Goal: Task Accomplishment & Management: Use online tool/utility

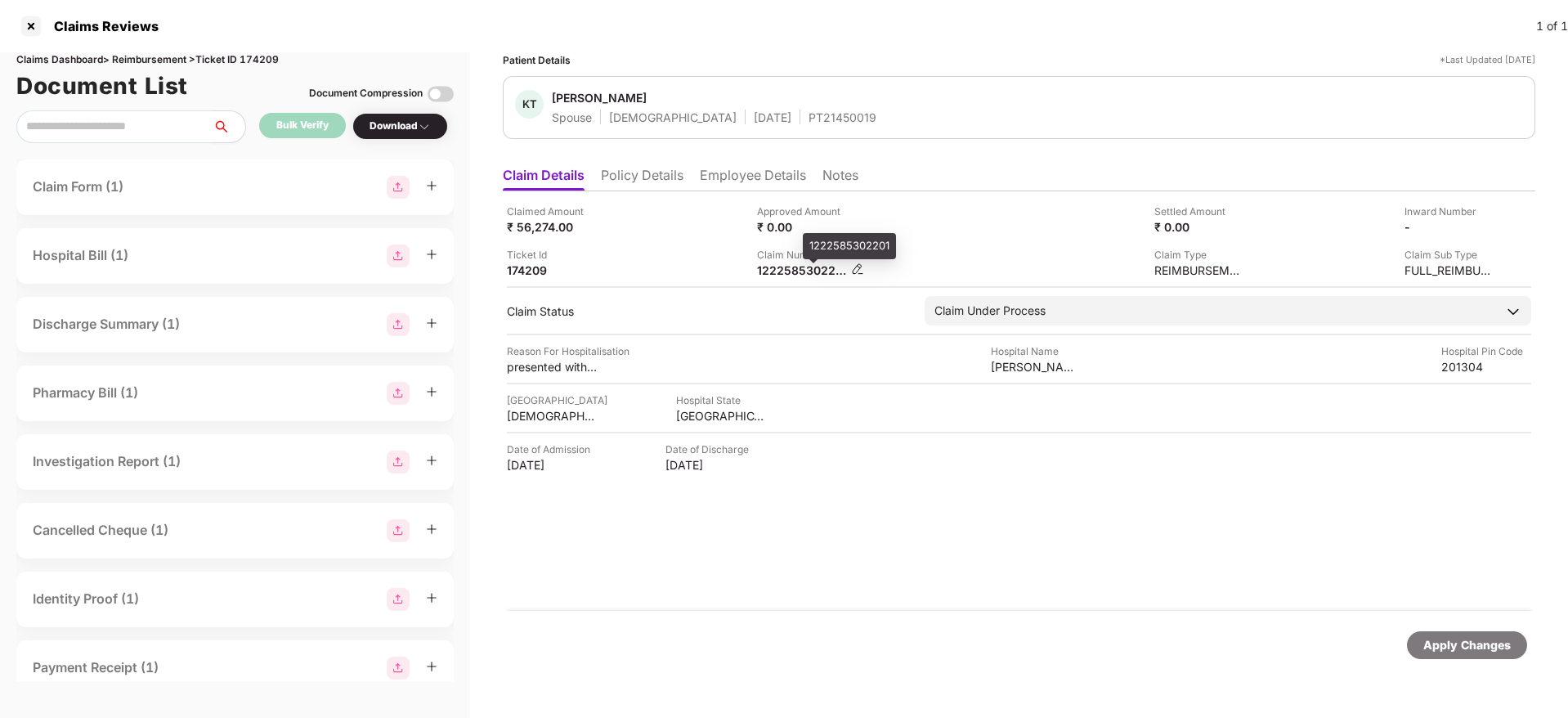
click at [792, 270] on div "1222585302201" at bounding box center [802, 270] width 90 height 16
copy div "1222585302201"
click at [761, 270] on div "1222585306138" at bounding box center [802, 270] width 90 height 16
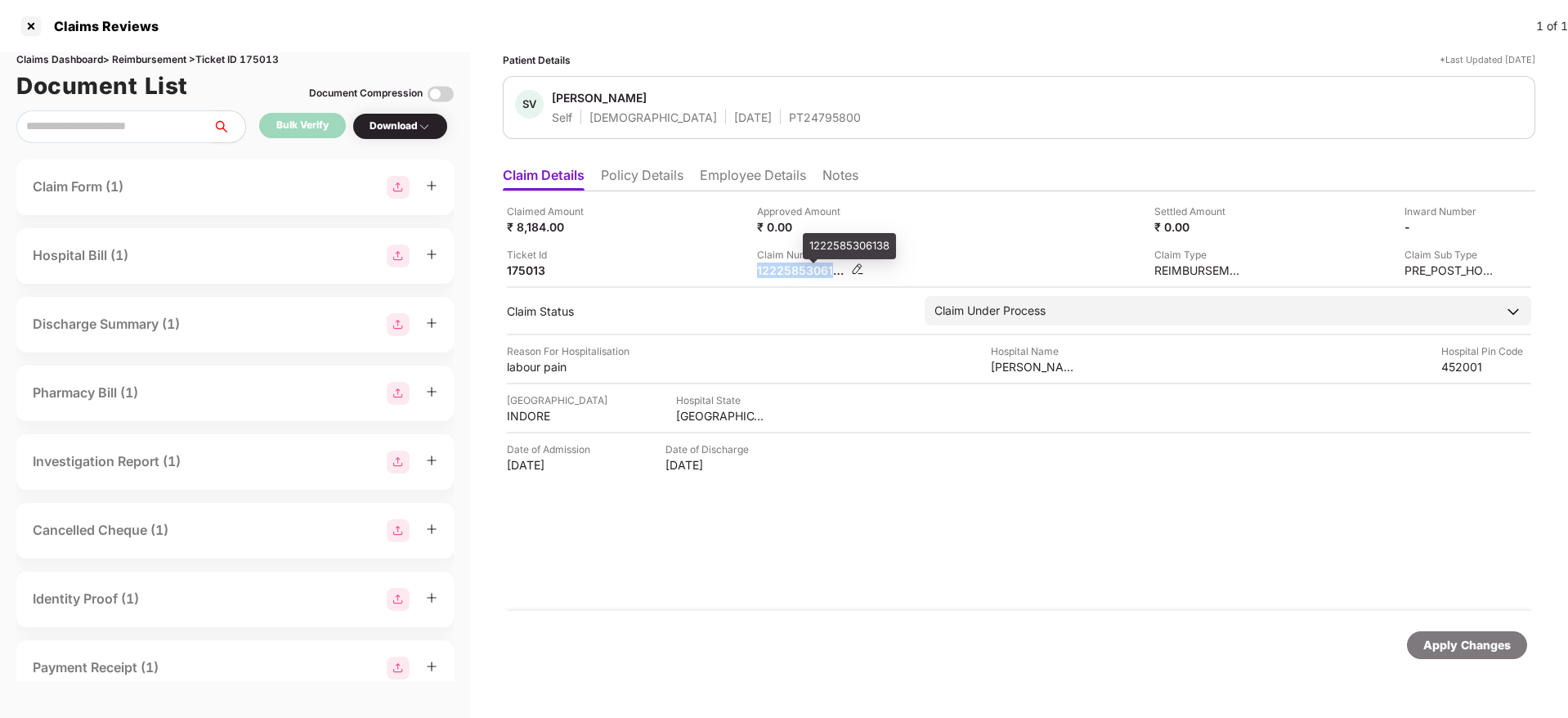
click at [761, 270] on div "1222585306138" at bounding box center [802, 270] width 90 height 16
copy div "1222585306138"
click at [920, 222] on div "Approved Amount ₹ 0.00" at bounding box center [876, 219] width 238 height 31
click at [778, 278] on div "Claimed Amount ₹ 30,569.00 Approved Amount ₹ 0.00 Settled Amount ₹ 0.00 Inward …" at bounding box center [1019, 400] width 1032 height 419
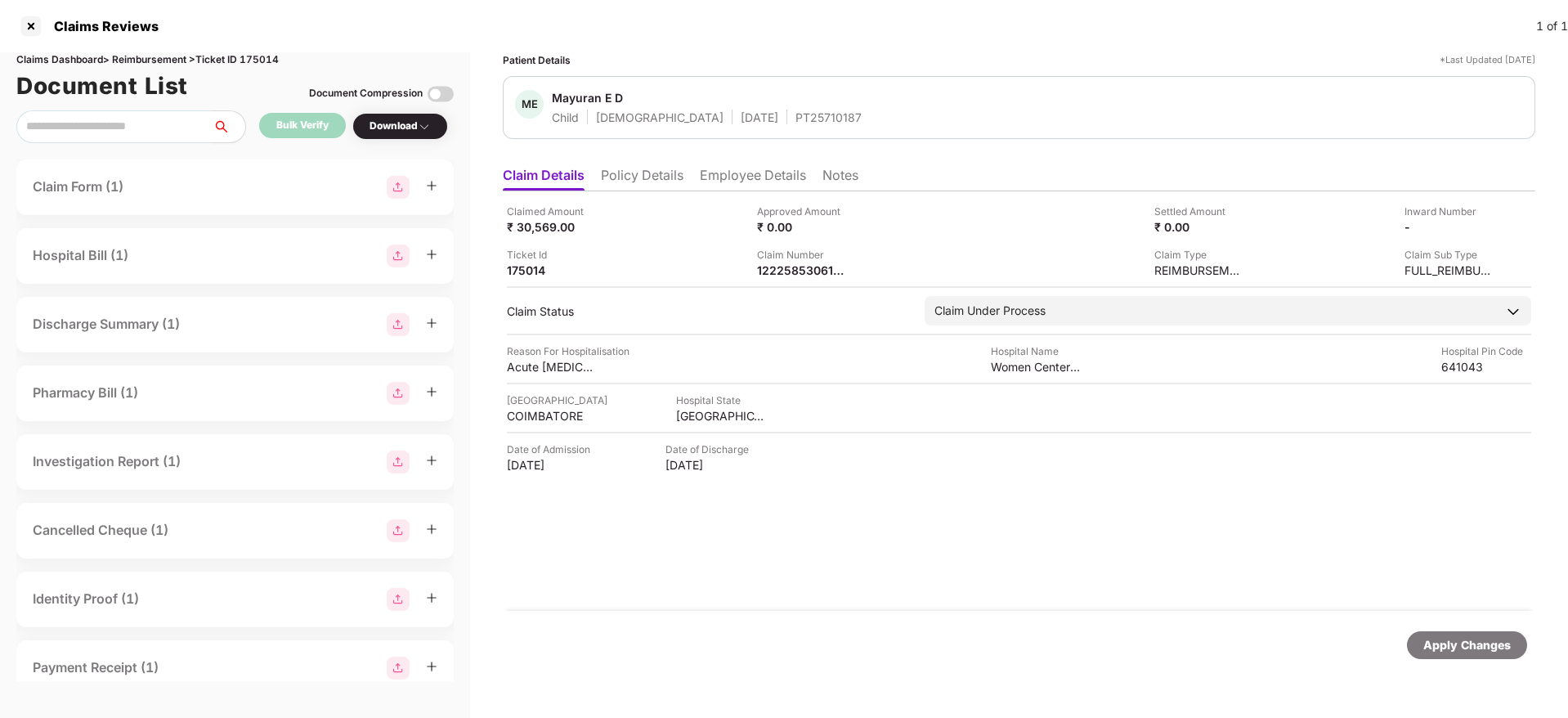
click at [778, 278] on div "Claimed Amount ₹ 30,569.00 Approved Amount ₹ 0.00 Settled Amount ₹ 0.00 Inward …" at bounding box center [1019, 400] width 1032 height 419
click at [779, 277] on div "1222585306156" at bounding box center [802, 270] width 90 height 16
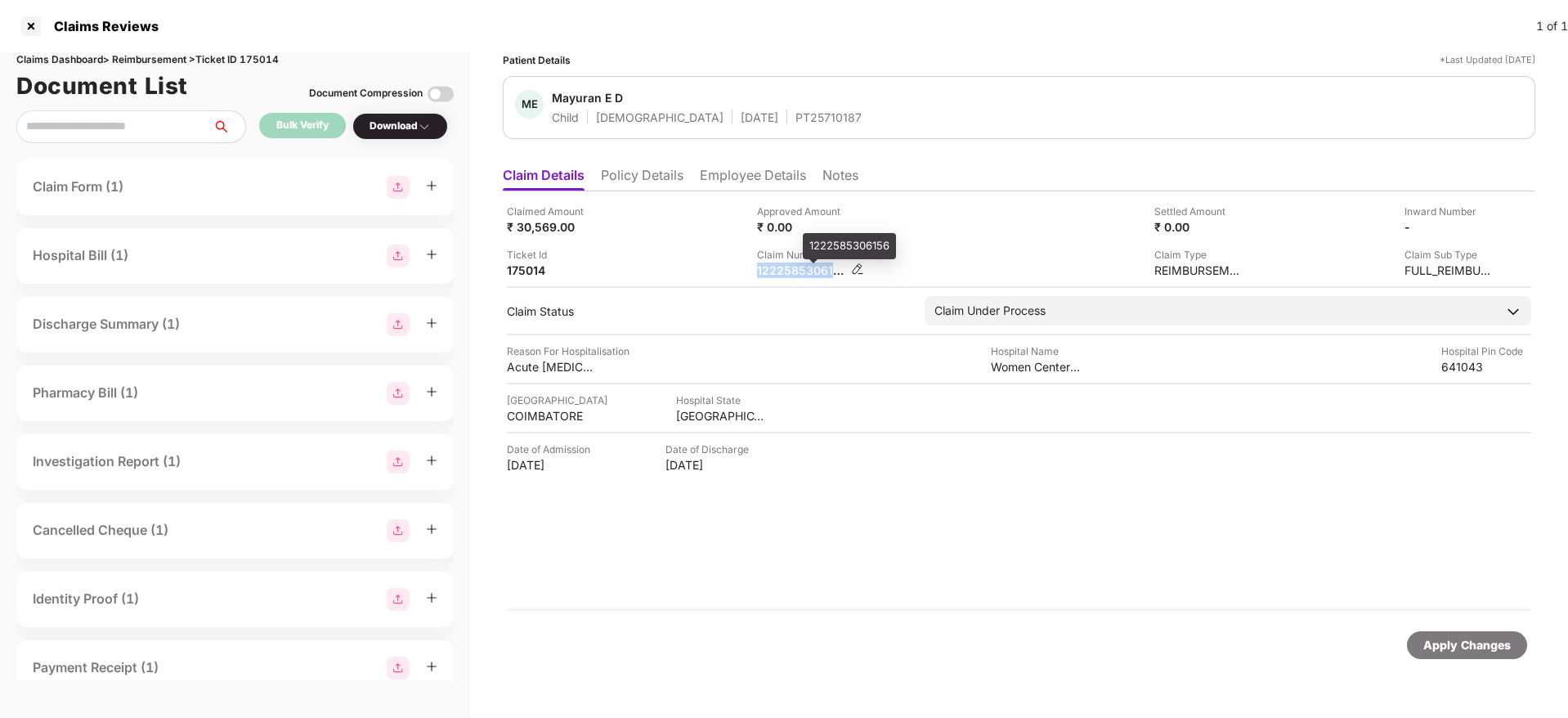
copy div "1222585306156"
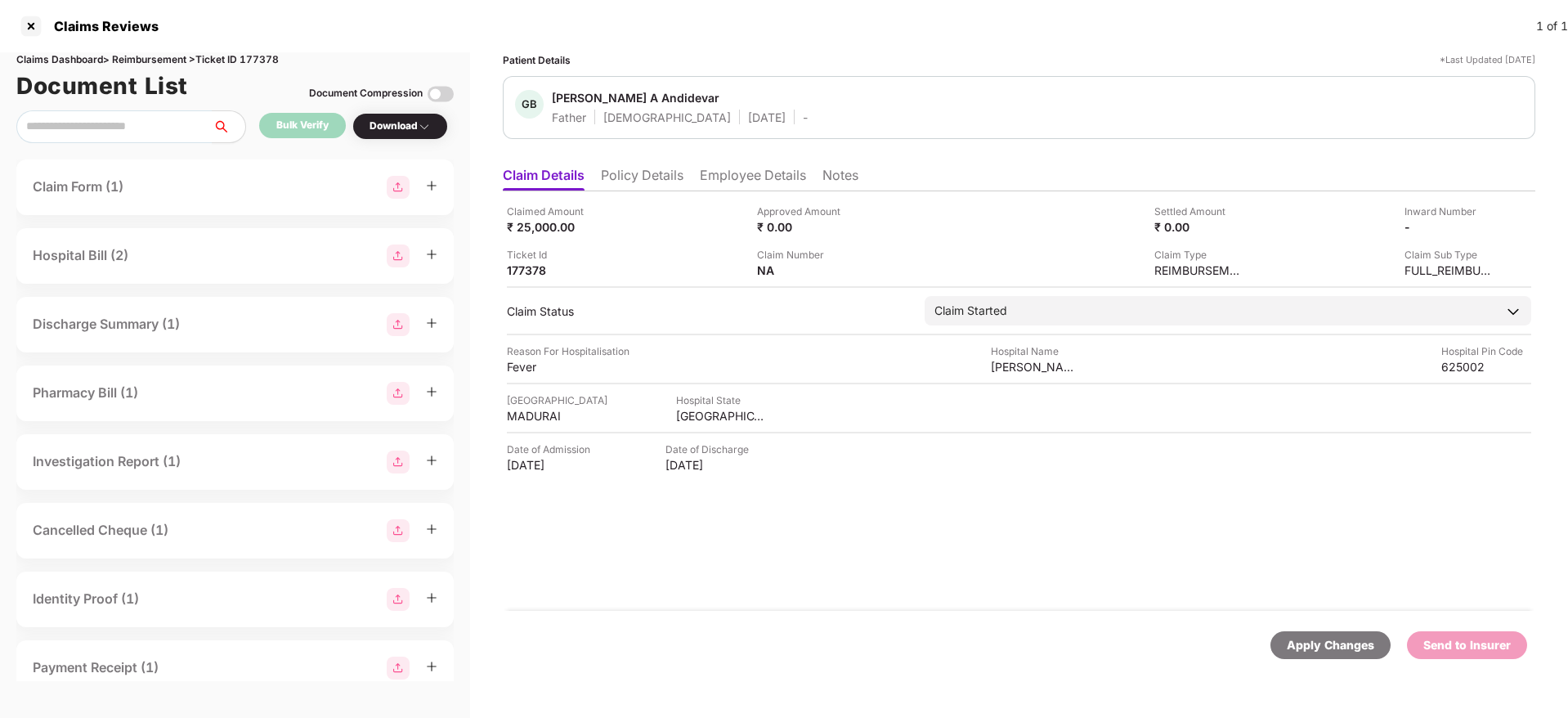
click at [666, 177] on li "Policy Details" at bounding box center [642, 179] width 82 height 24
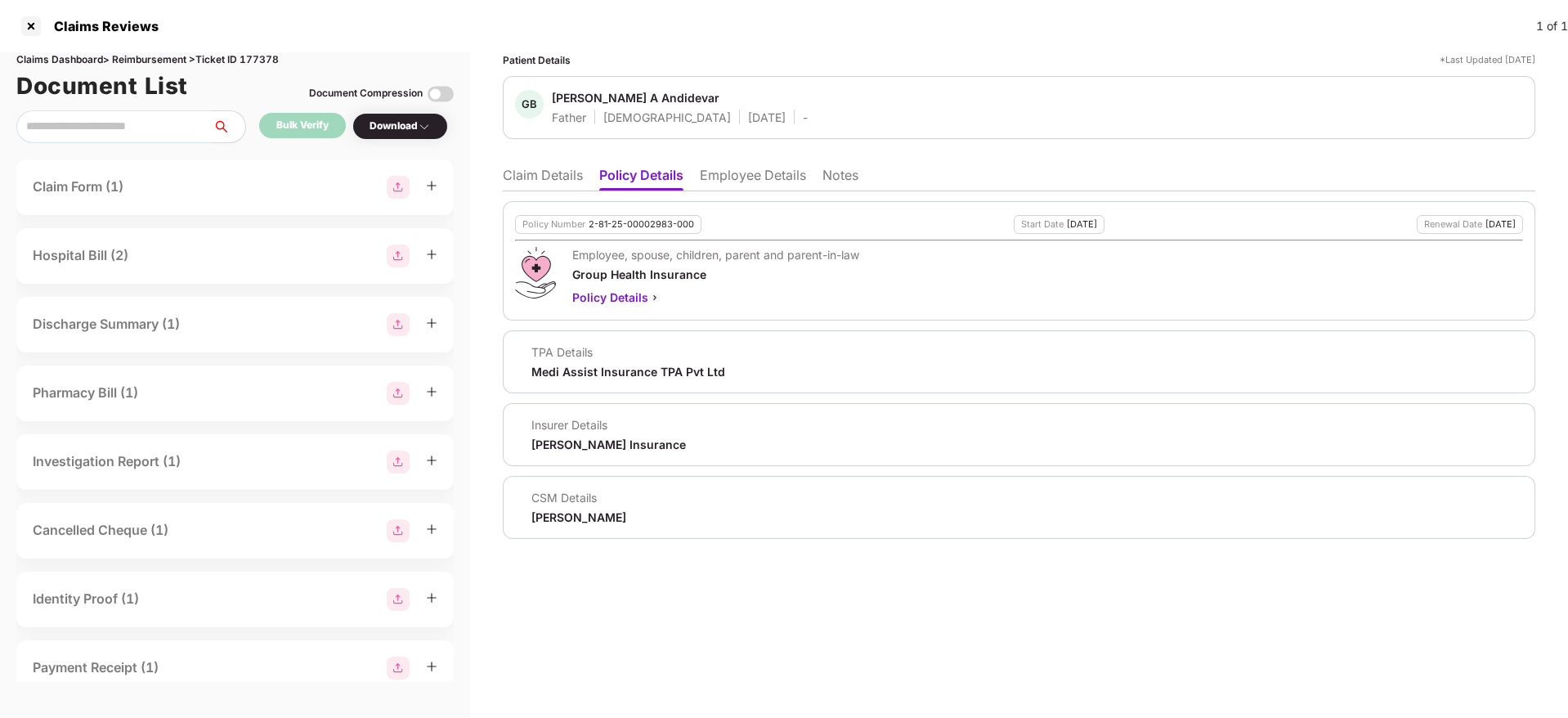
click at [737, 177] on li "Employee Details" at bounding box center [752, 179] width 106 height 24
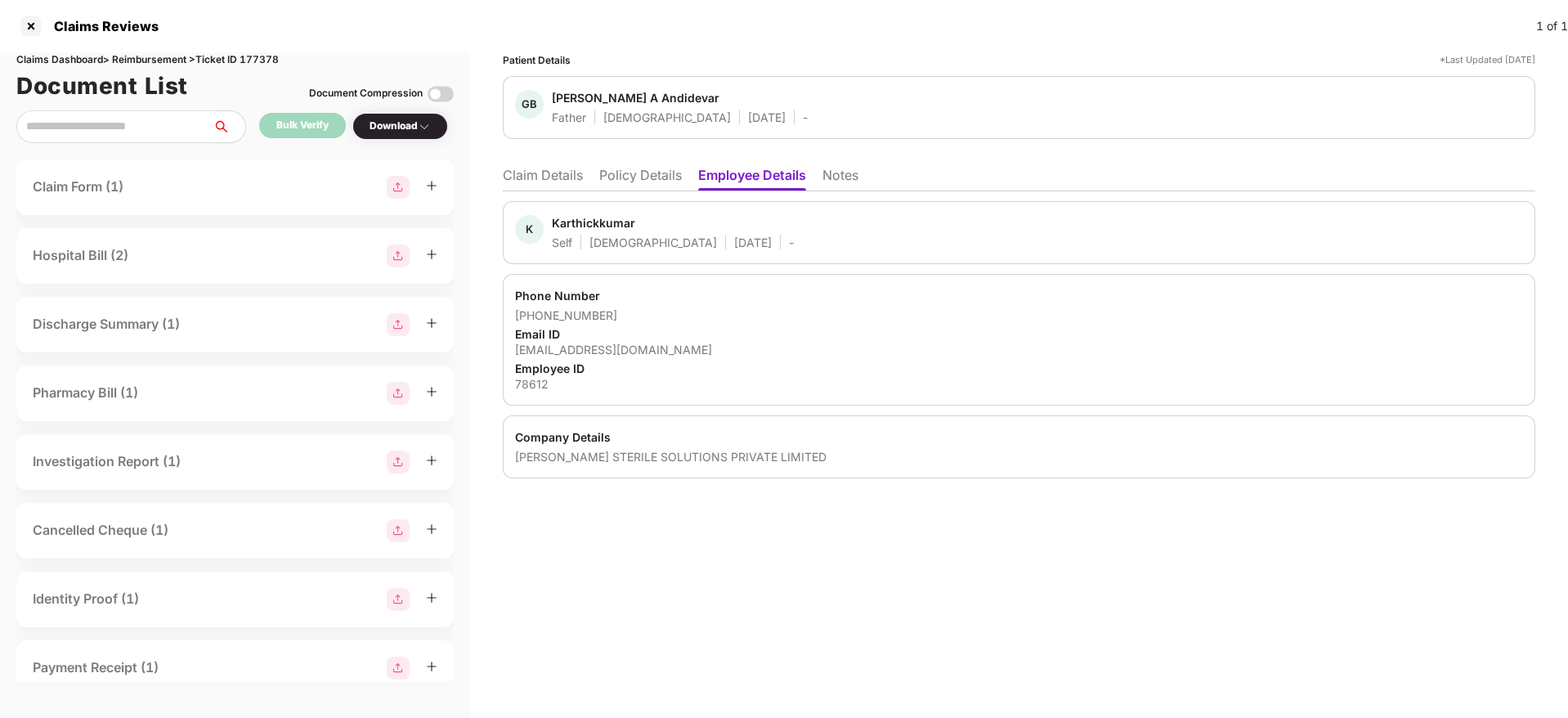
click at [651, 177] on li "Policy Details" at bounding box center [640, 179] width 82 height 24
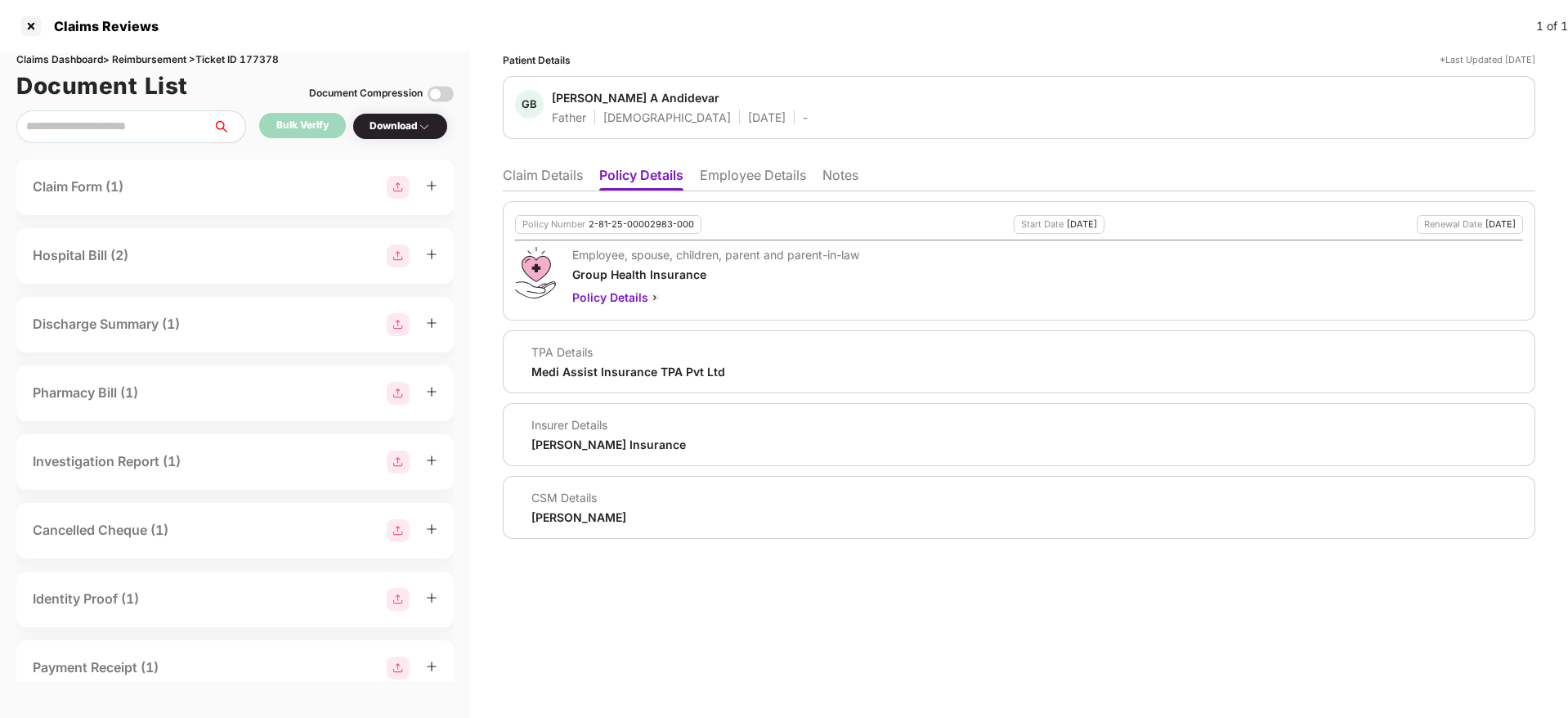
click at [547, 173] on li "Claim Details" at bounding box center [542, 179] width 80 height 24
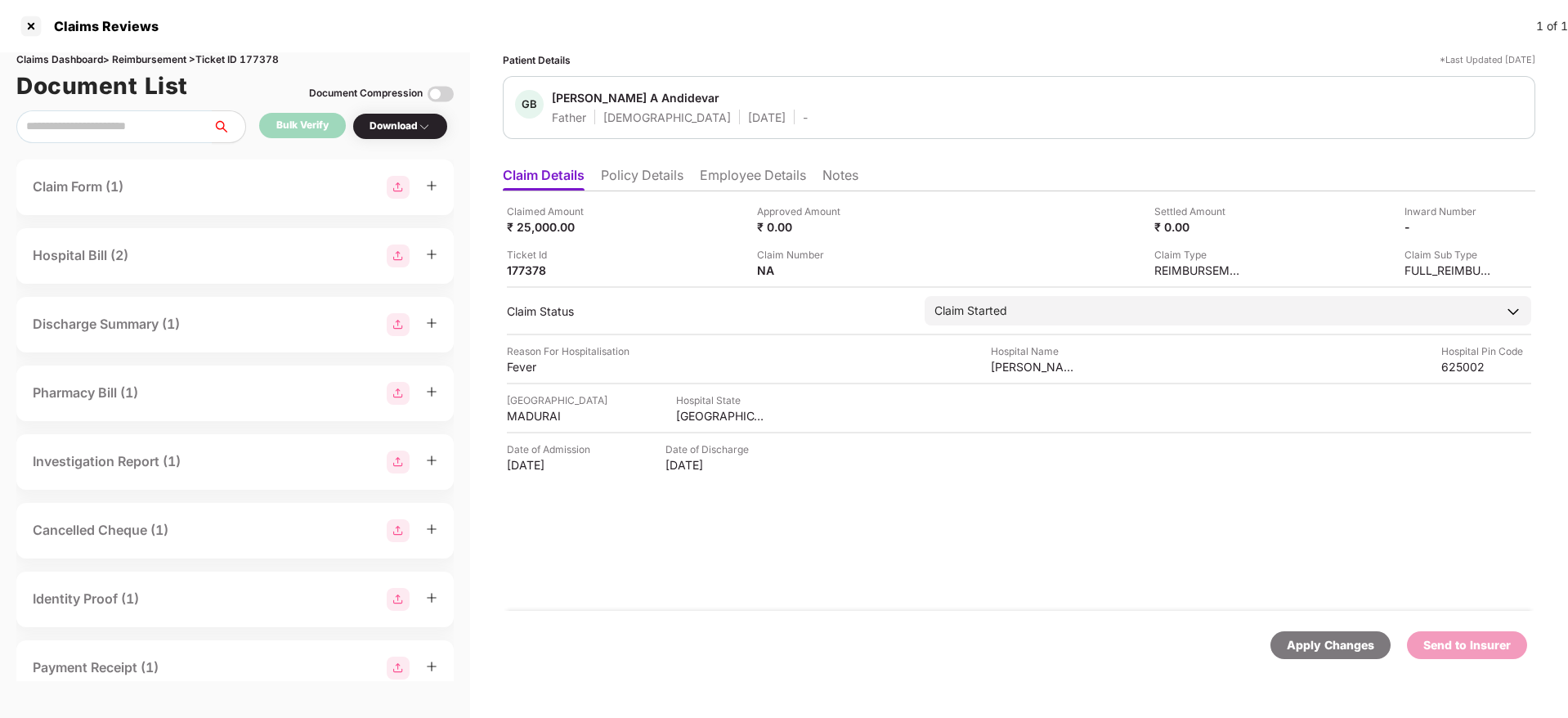
click at [627, 176] on li "Policy Details" at bounding box center [642, 179] width 82 height 24
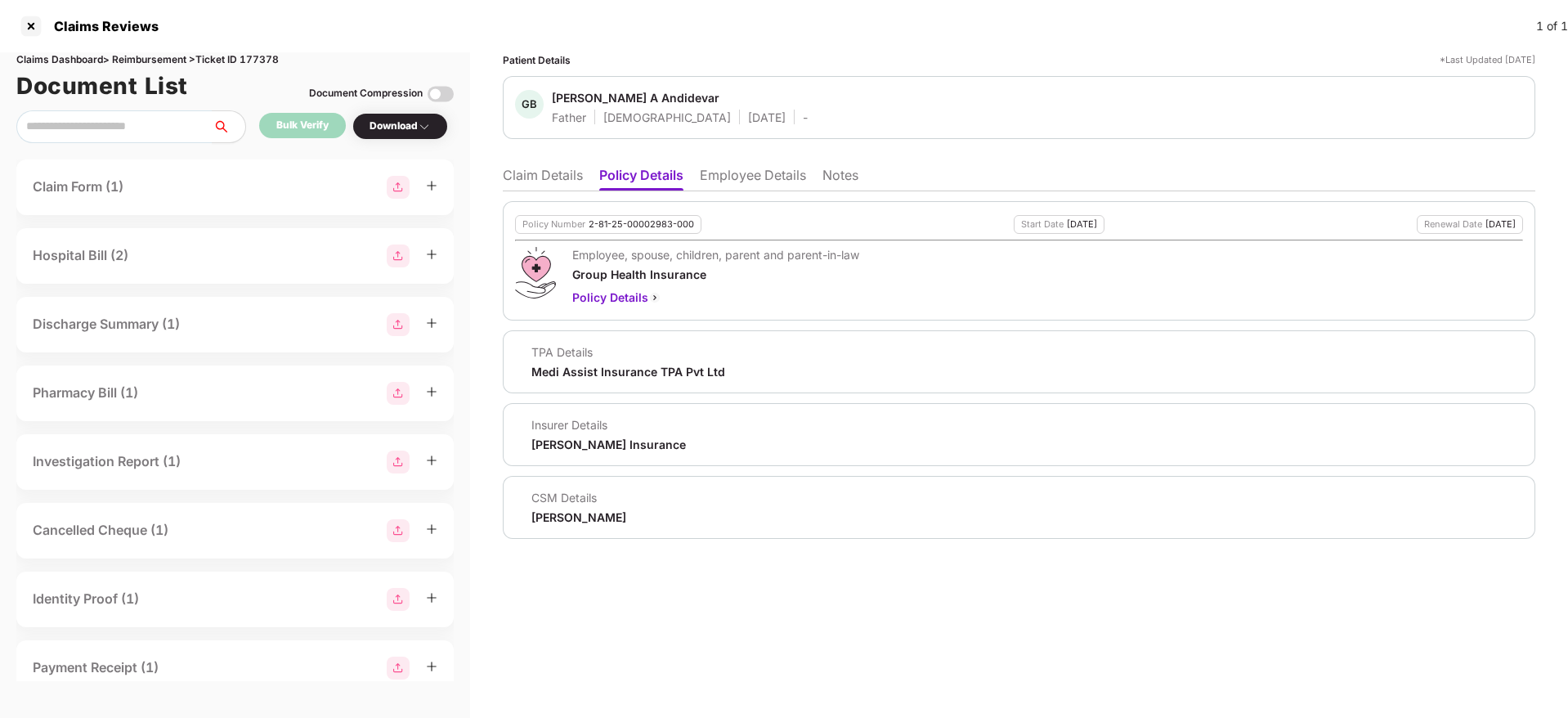
click at [533, 164] on ul "Claim Details Policy Details Employee Details Notes" at bounding box center [1019, 175] width 1032 height 33
click at [541, 171] on li "Claim Details" at bounding box center [542, 179] width 80 height 24
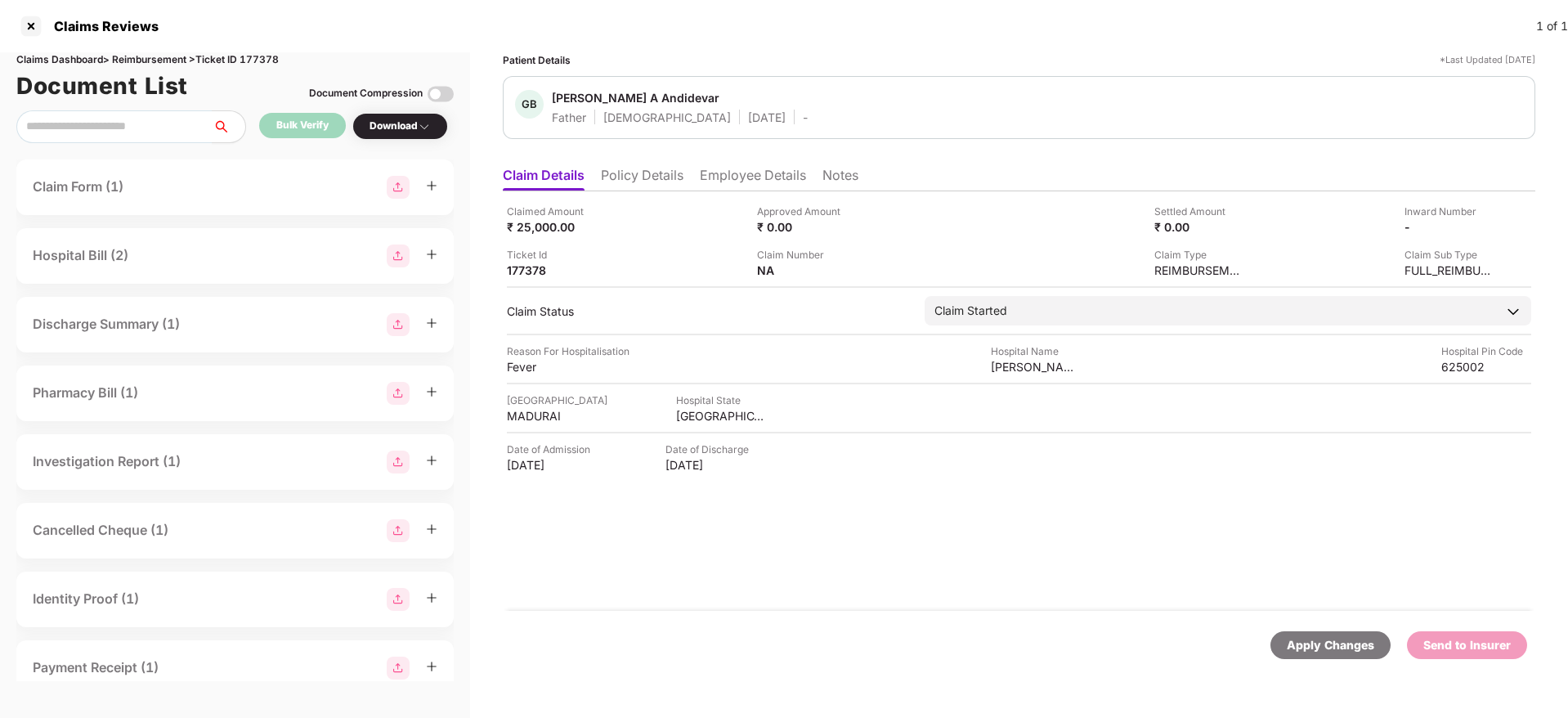
click at [640, 184] on li "Policy Details" at bounding box center [642, 179] width 82 height 24
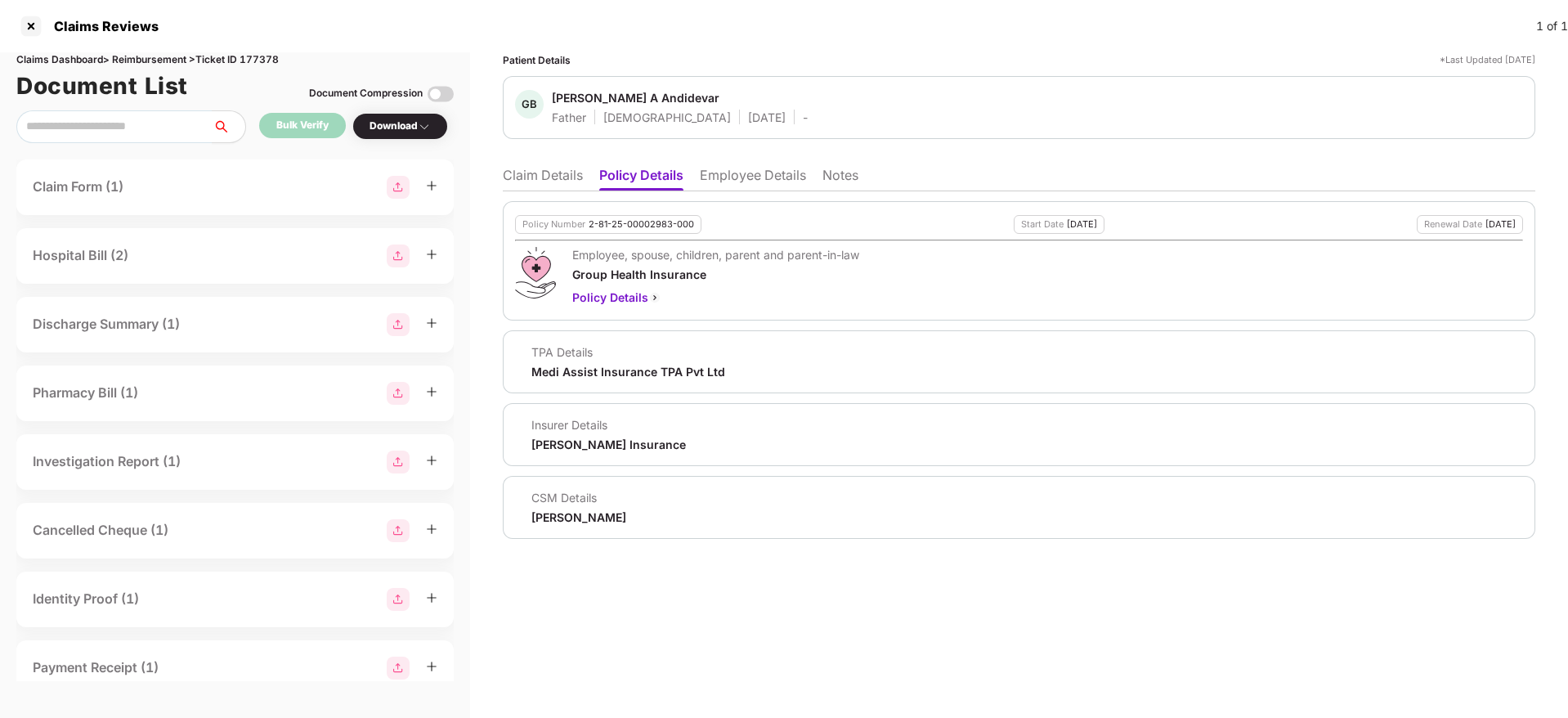
click at [533, 172] on li "Claim Details" at bounding box center [542, 179] width 80 height 24
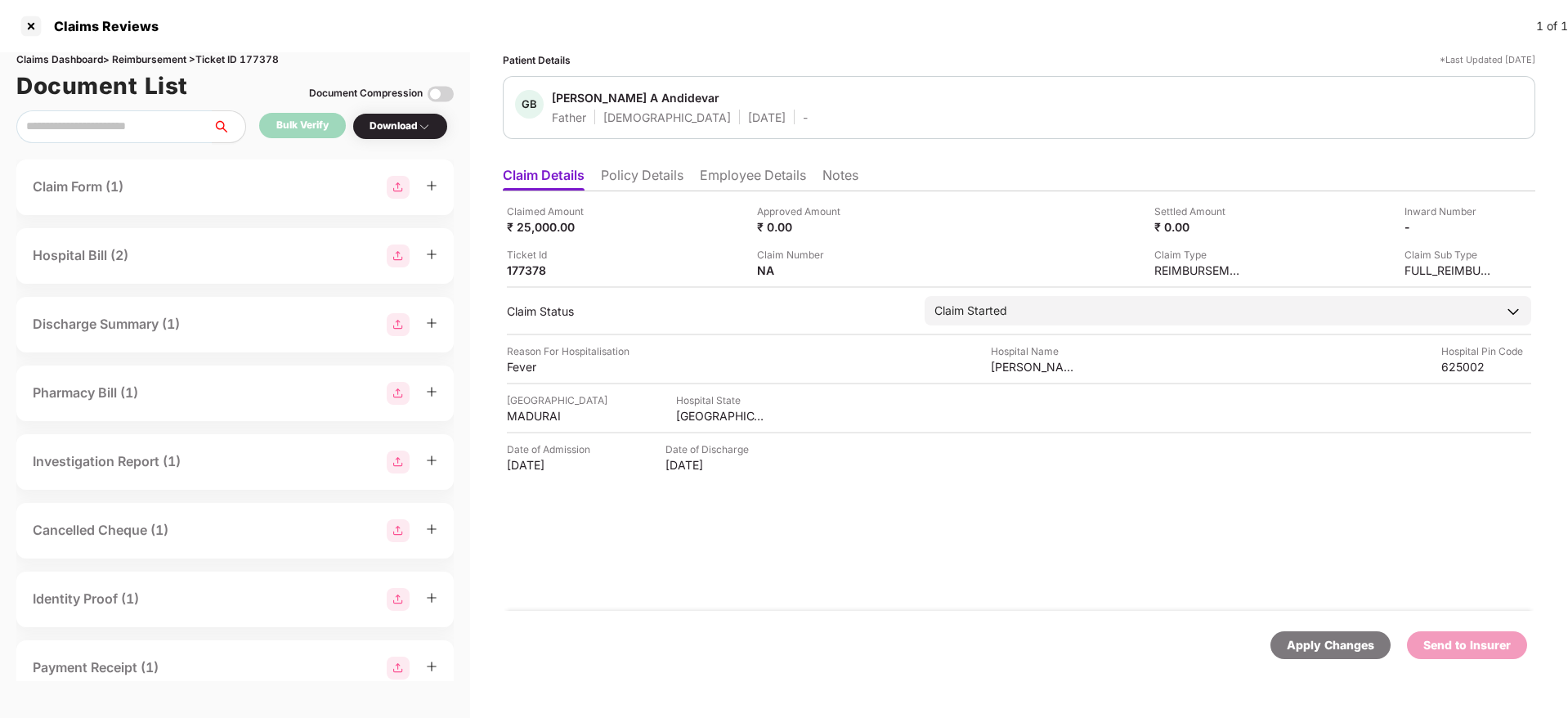
click at [738, 181] on li "Employee Details" at bounding box center [752, 179] width 106 height 24
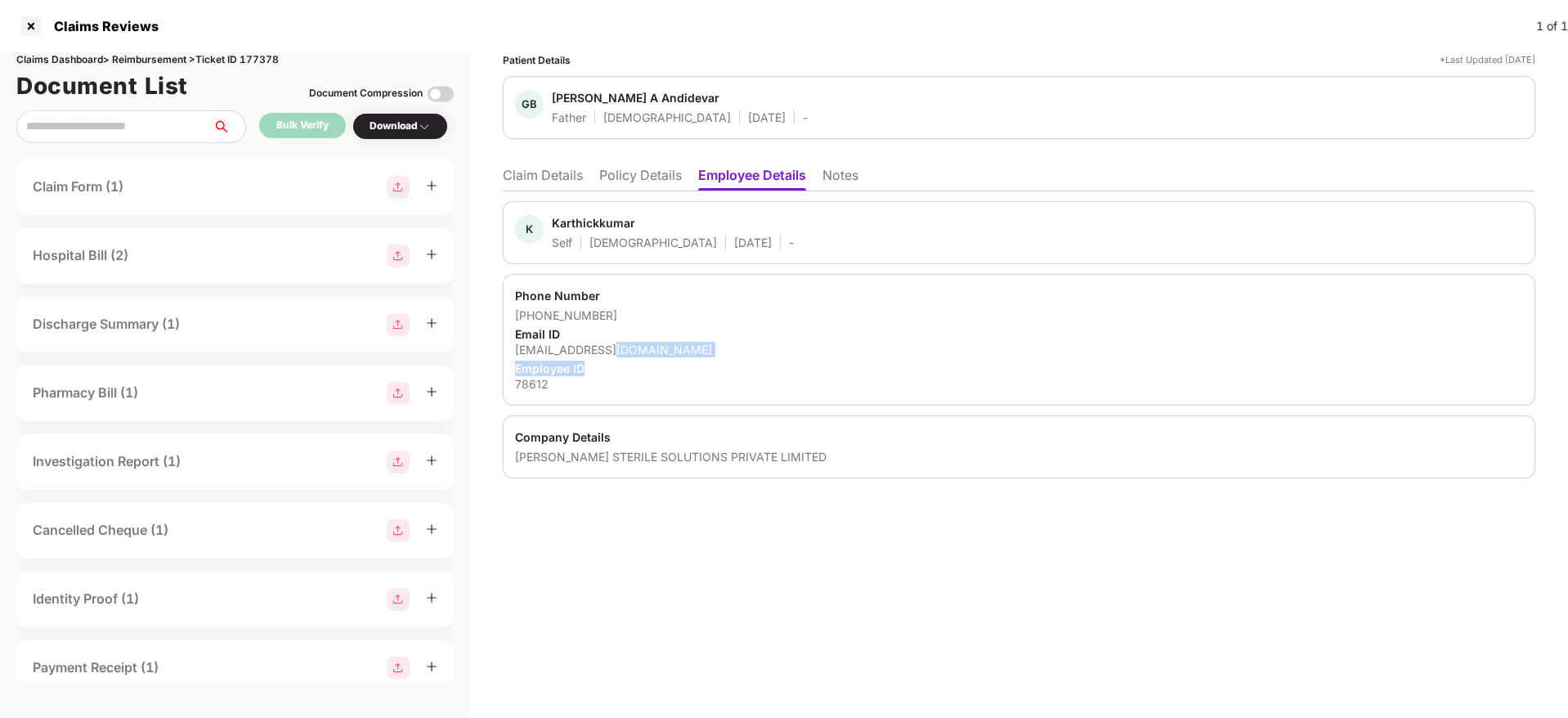
drag, startPoint x: 617, startPoint y: 357, endPoint x: 605, endPoint y: 347, distance: 15.6
click at [605, 347] on div "Phone Number +919626292303 Email ID karthickbose90@gmail.com Employee ID 78612" at bounding box center [1019, 340] width 1032 height 132
click at [605, 347] on div "karthickbose90@gmail.com" at bounding box center [1019, 349] width 1007 height 16
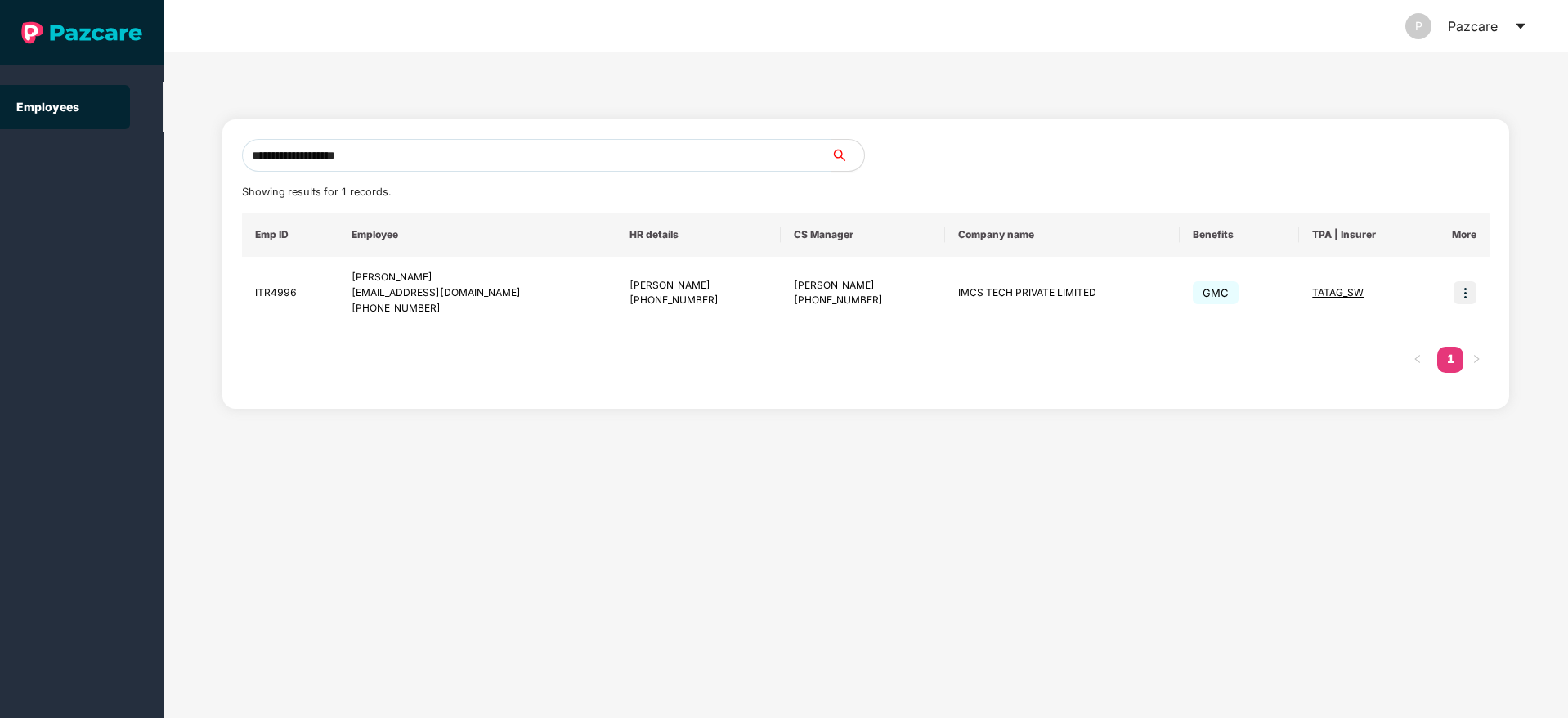
click at [337, 162] on input "**********" at bounding box center [537, 156] width 589 height 33
paste input "****"
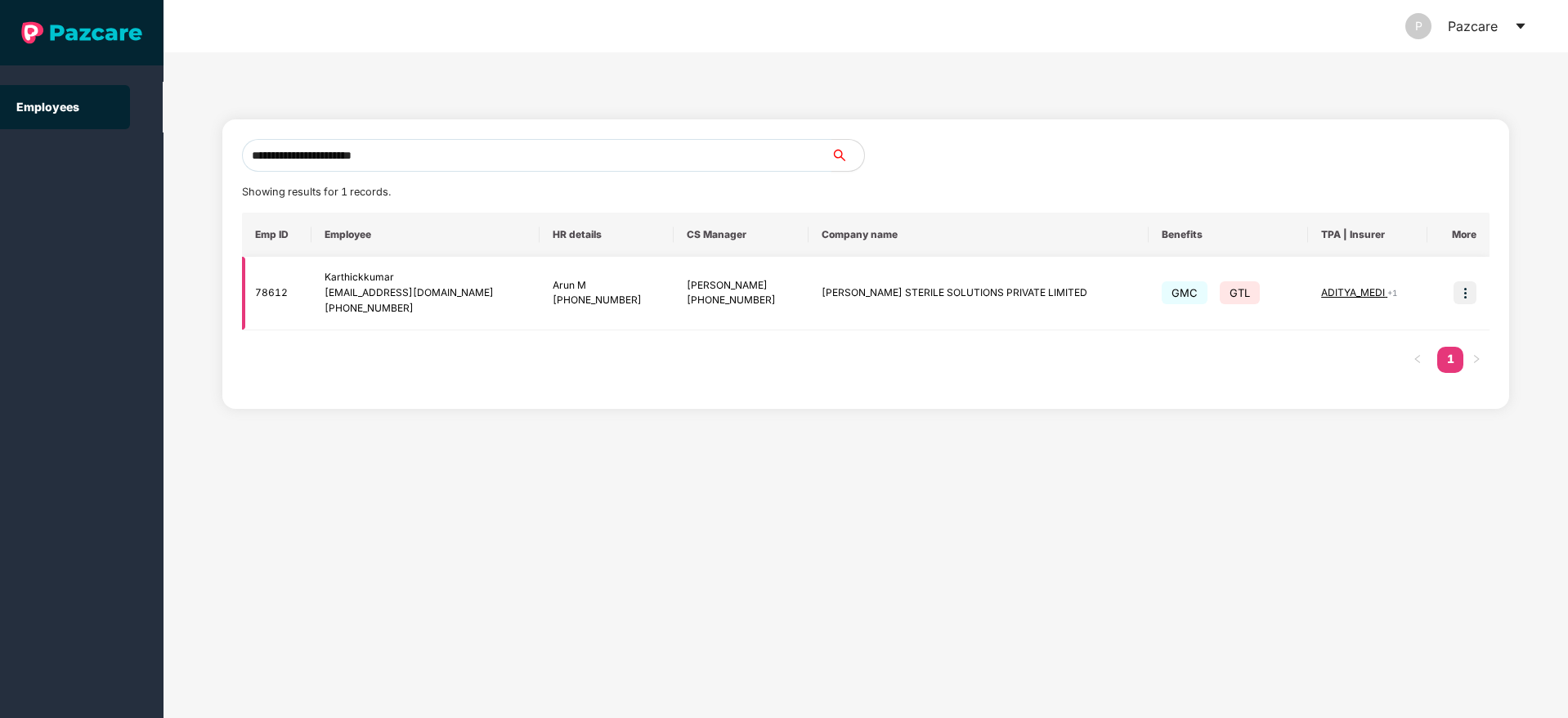
type input "**********"
click at [1475, 290] on img at bounding box center [1465, 293] width 23 height 23
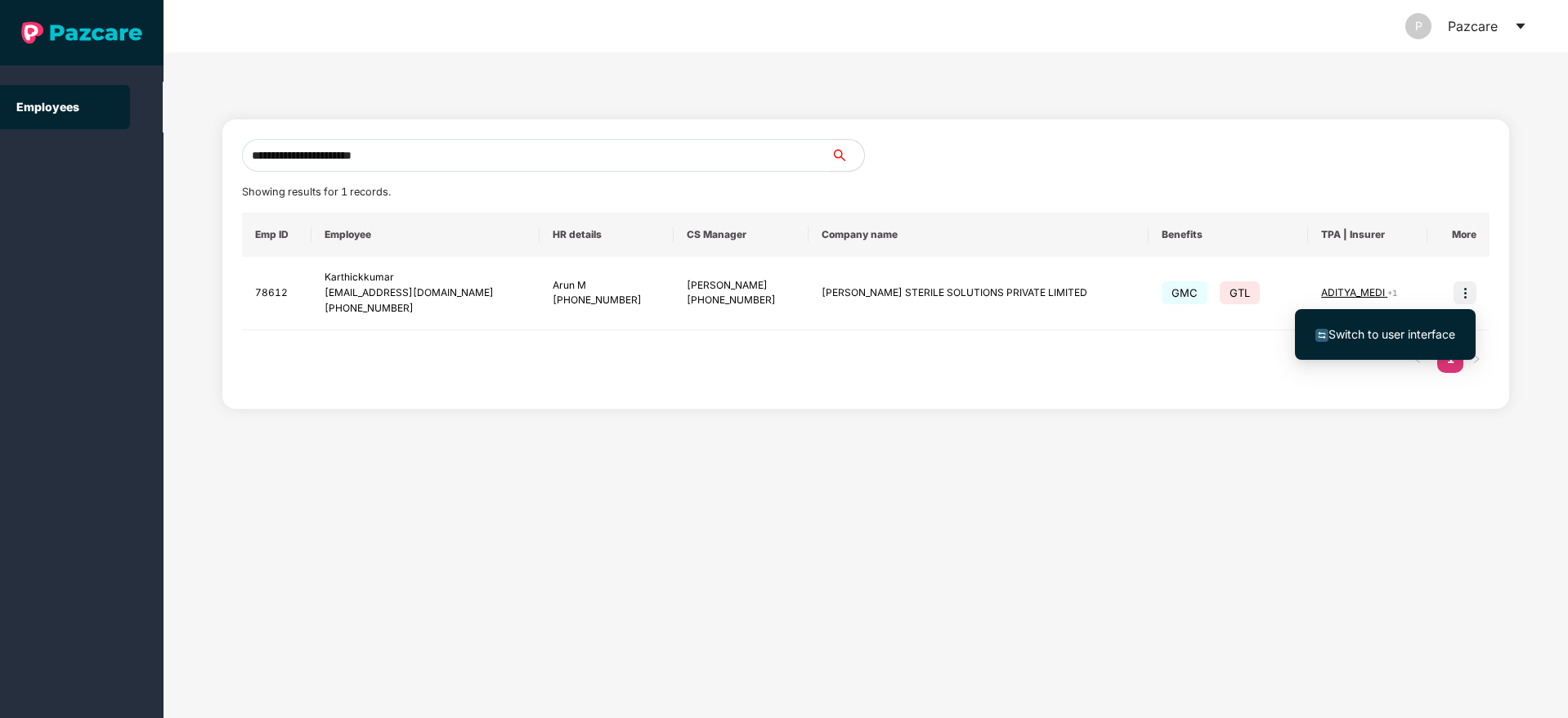
click at [1413, 324] on li "Switch to user interface" at bounding box center [1384, 334] width 180 height 35
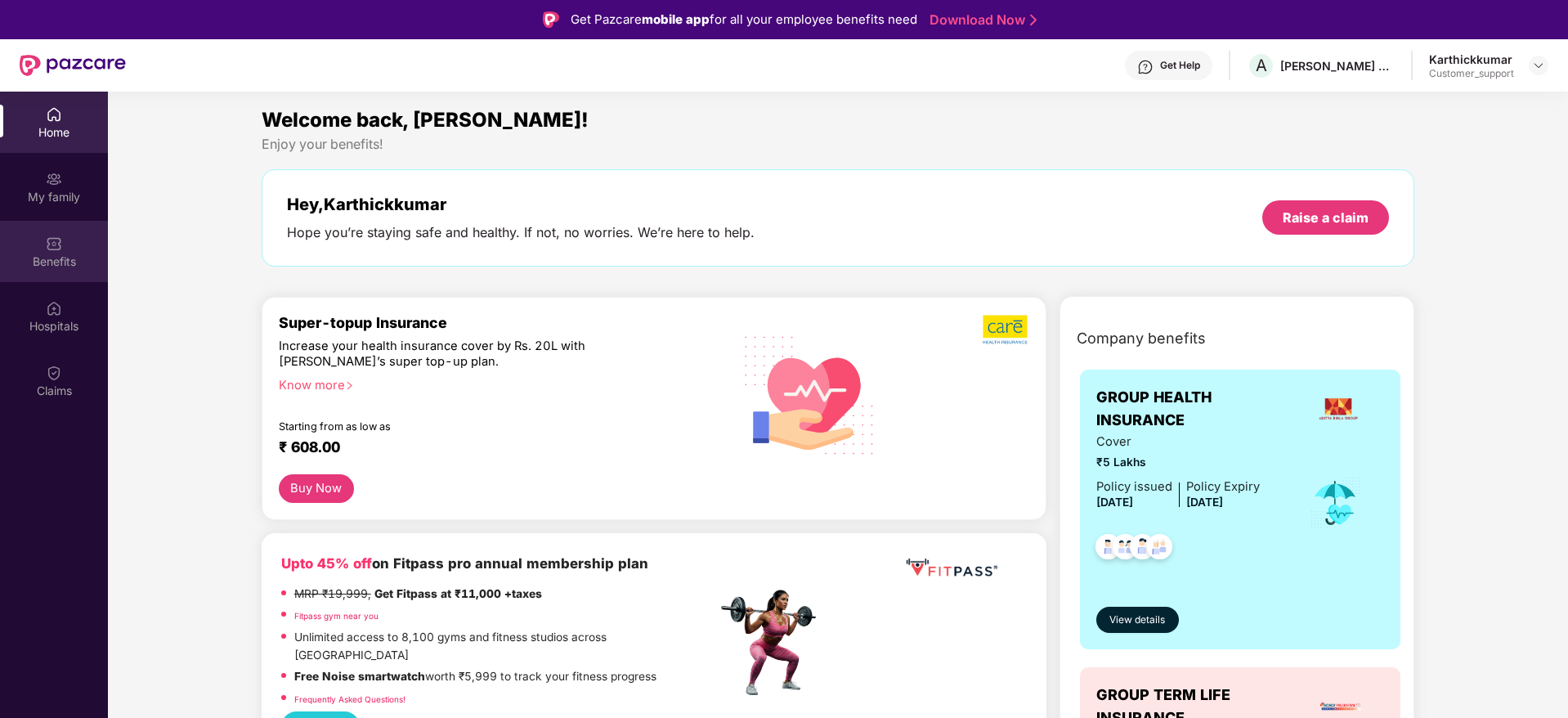
click at [77, 248] on div "Benefits" at bounding box center [54, 251] width 108 height 61
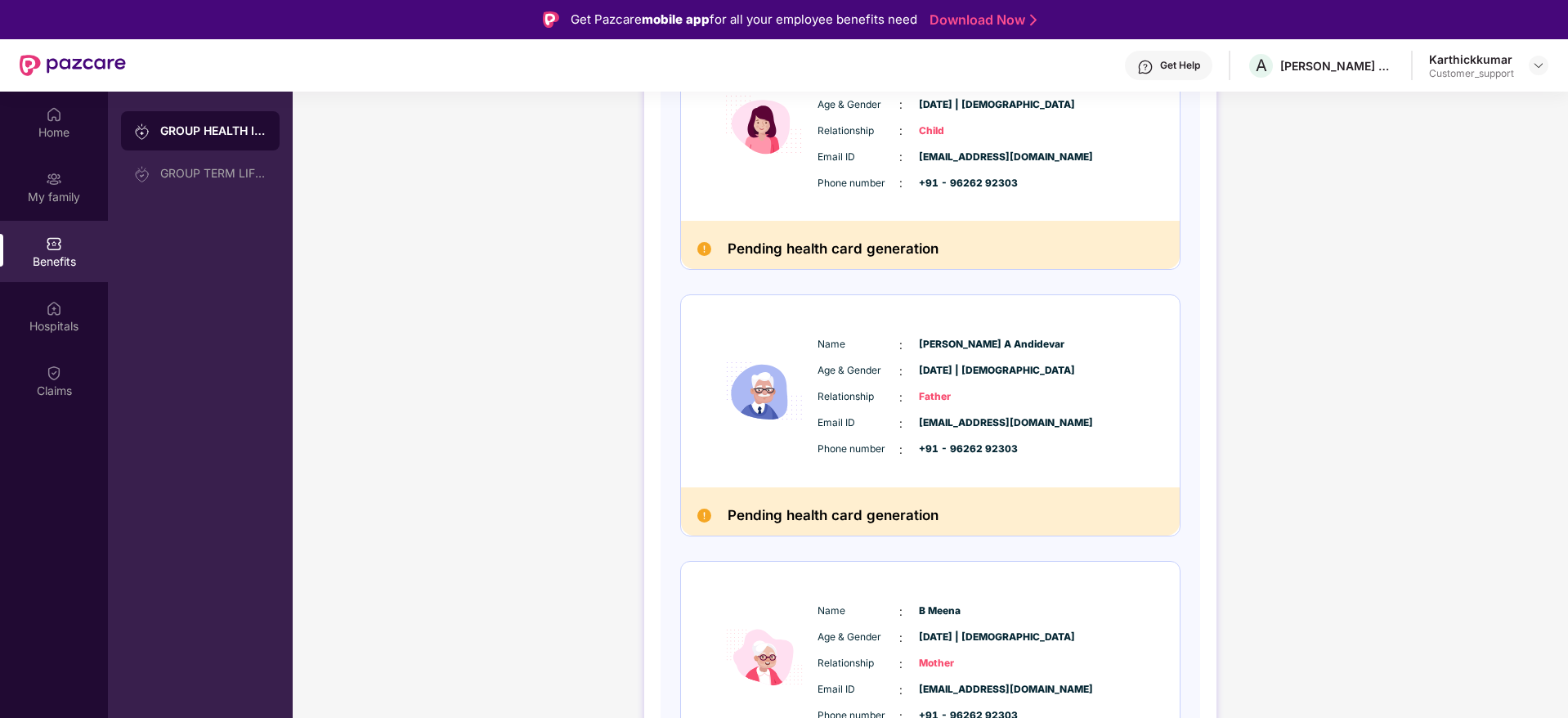
scroll to position [926, 0]
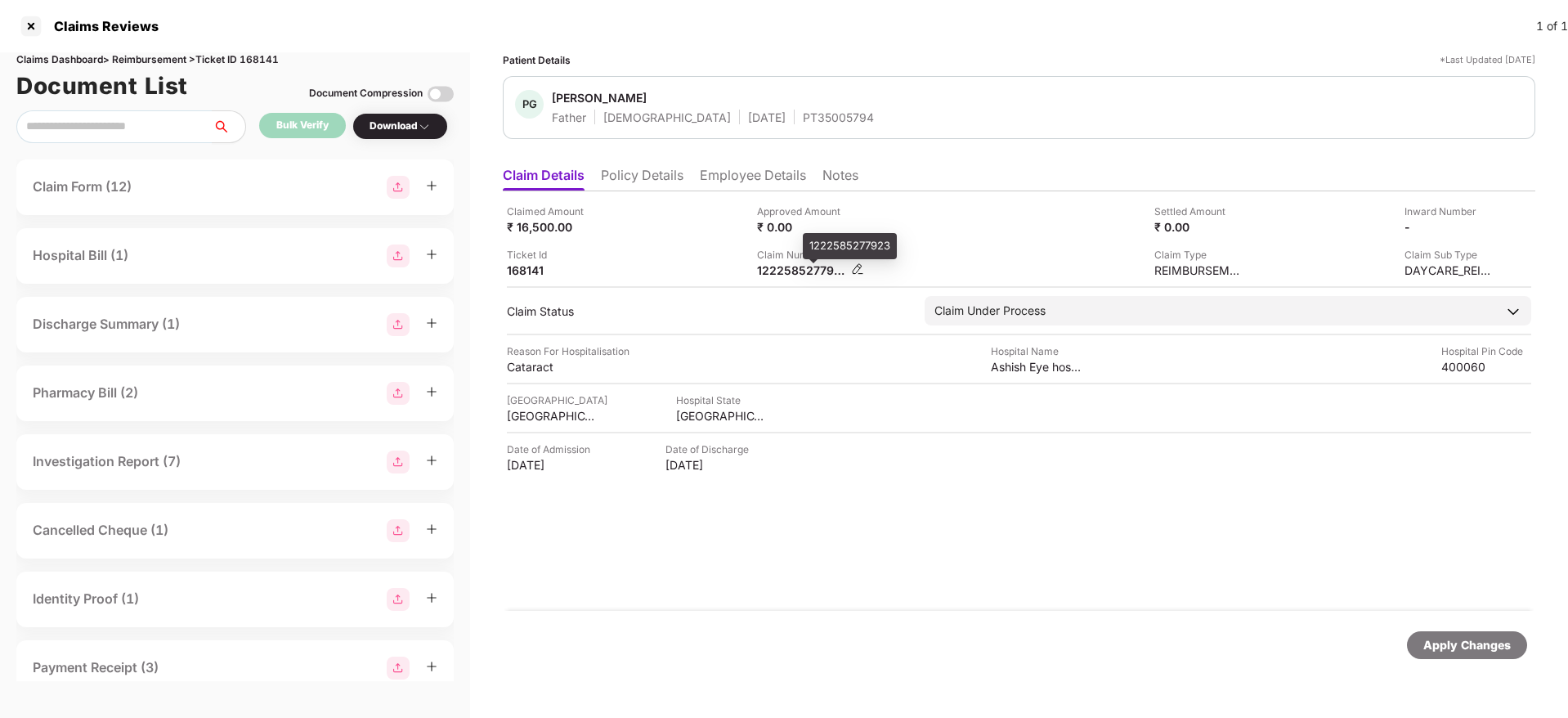
click at [787, 273] on div "1222585277923" at bounding box center [802, 270] width 90 height 16
copy div "1222585277923"
click at [648, 173] on li "Policy Details" at bounding box center [642, 179] width 82 height 24
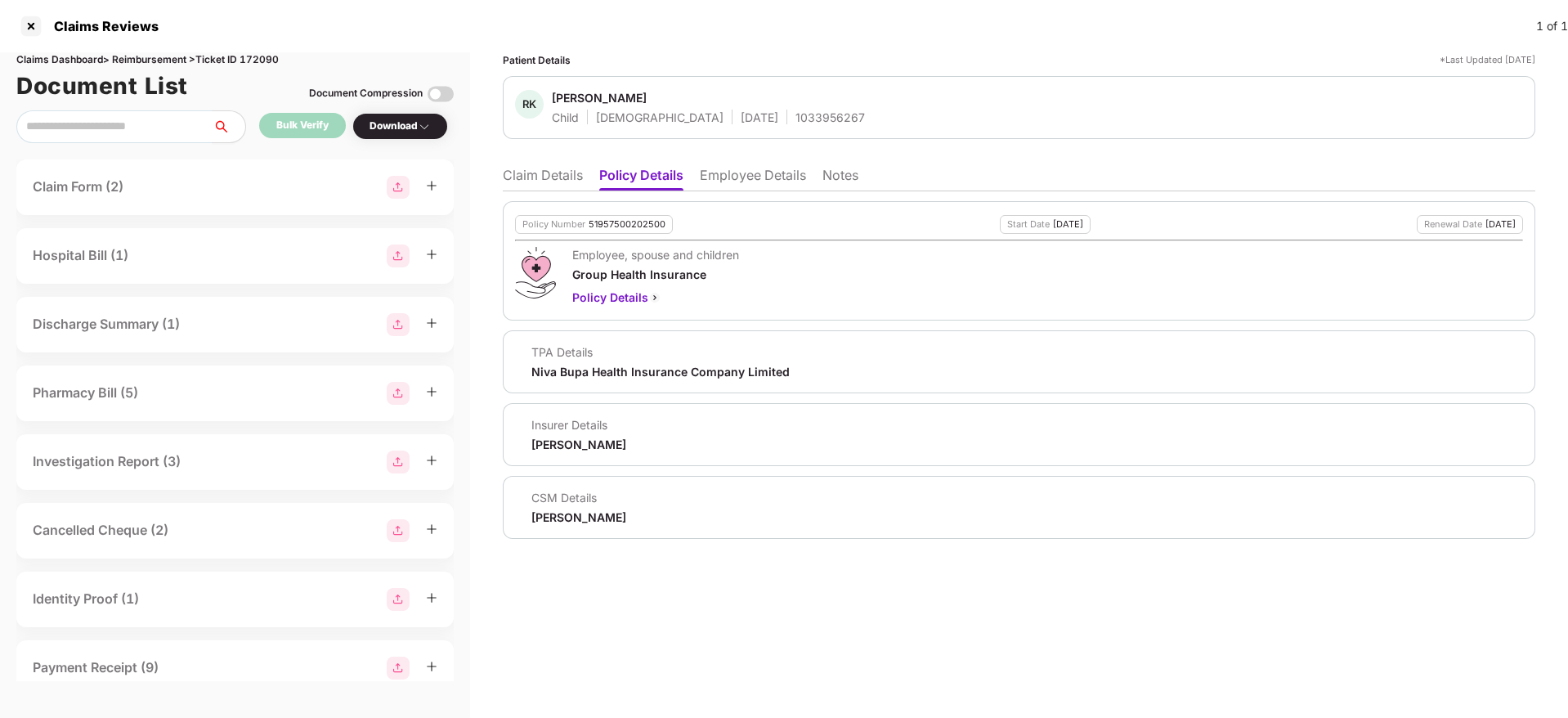
click at [765, 162] on ul "Claim Details Policy Details Employee Details Notes" at bounding box center [1019, 175] width 1032 height 33
click at [765, 167] on li "Employee Details" at bounding box center [752, 179] width 106 height 24
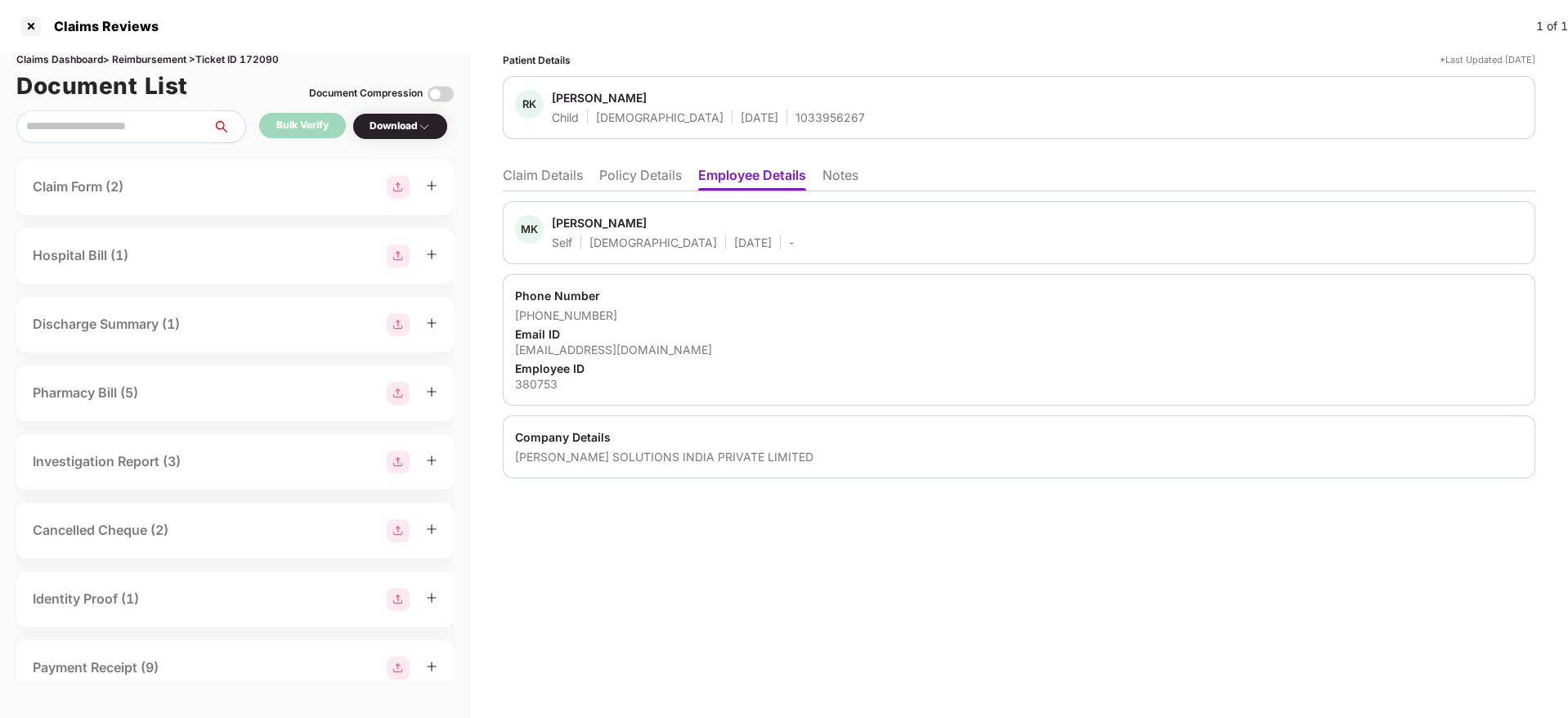
click at [561, 177] on li "Claim Details" at bounding box center [542, 179] width 80 height 24
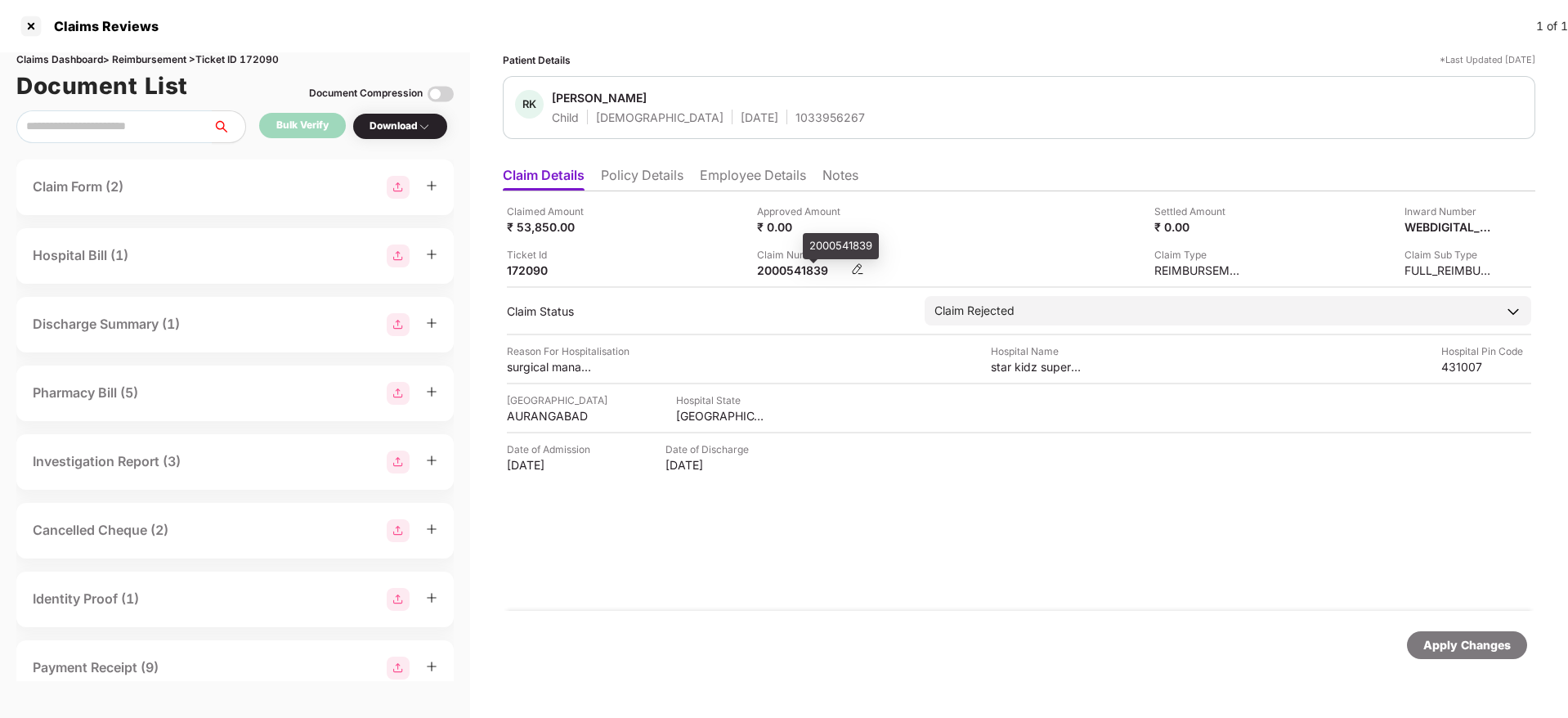
click at [779, 273] on div "2000541839" at bounding box center [802, 270] width 90 height 16
copy div "2000541839"
click at [680, 179] on li "Policy Details" at bounding box center [642, 179] width 82 height 24
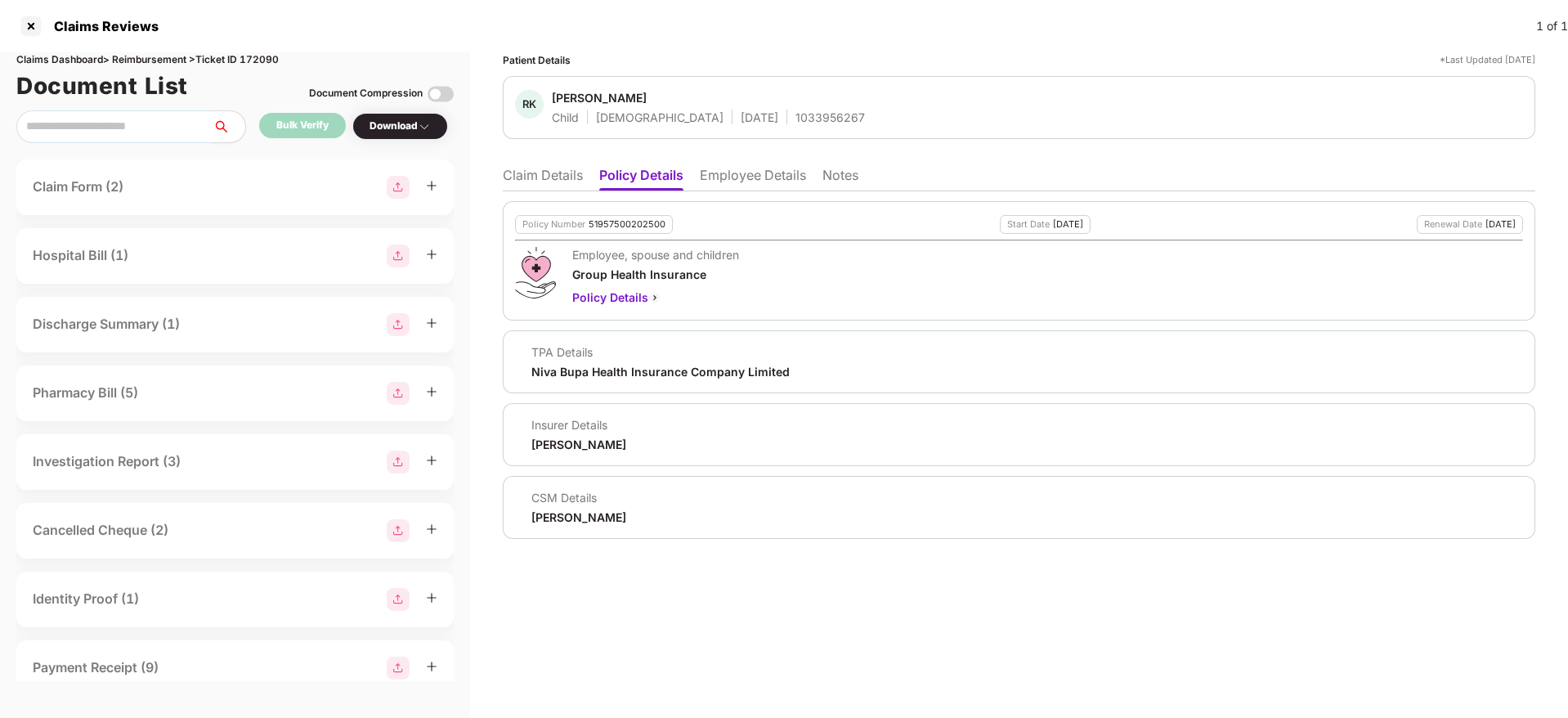
click at [529, 166] on ul "Claim Details Policy Details Employee Details Notes" at bounding box center [1019, 175] width 1032 height 33
click at [534, 171] on li "Claim Details" at bounding box center [542, 179] width 80 height 24
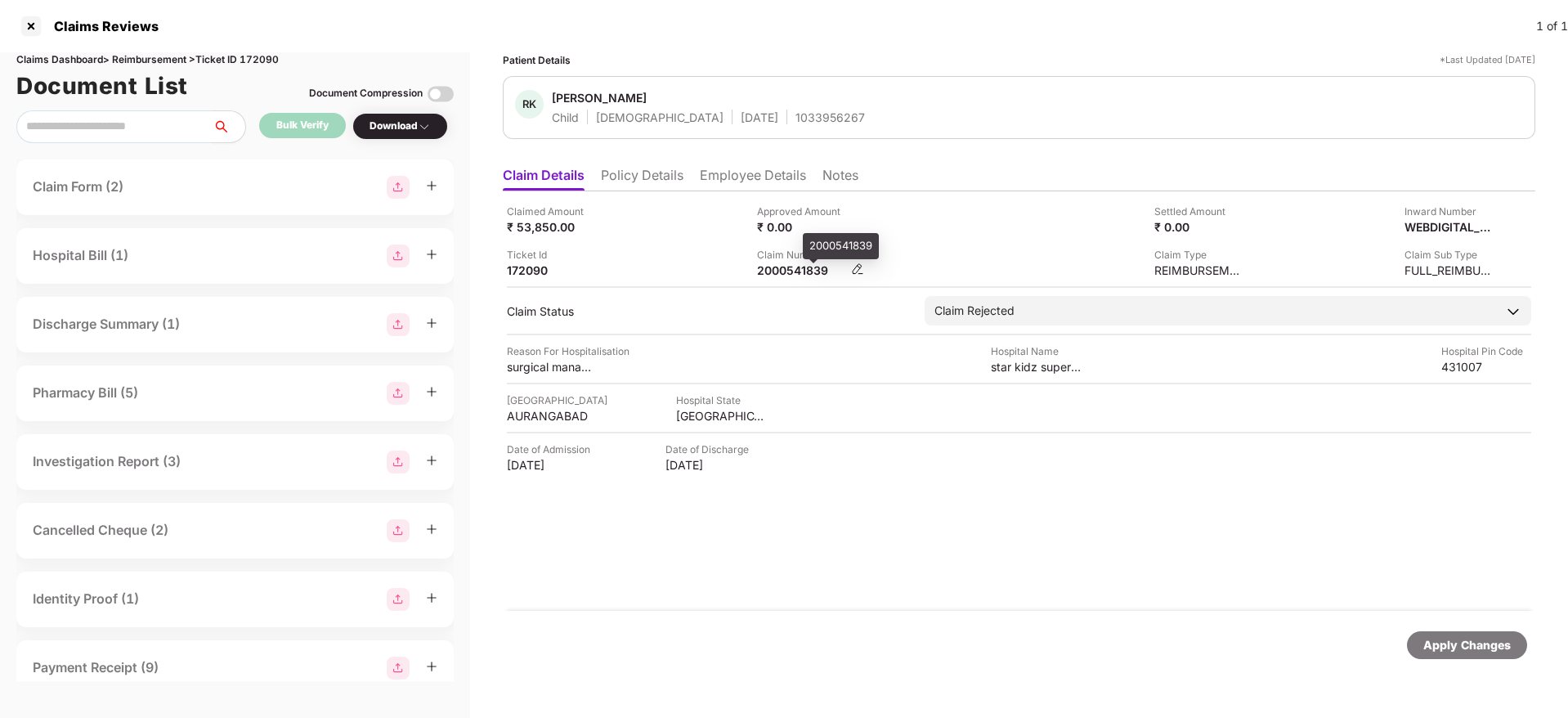
click at [793, 268] on div "2000541839" at bounding box center [802, 270] width 90 height 16
copy div "2000541839"
click at [648, 178] on li "Policy Details" at bounding box center [642, 179] width 82 height 24
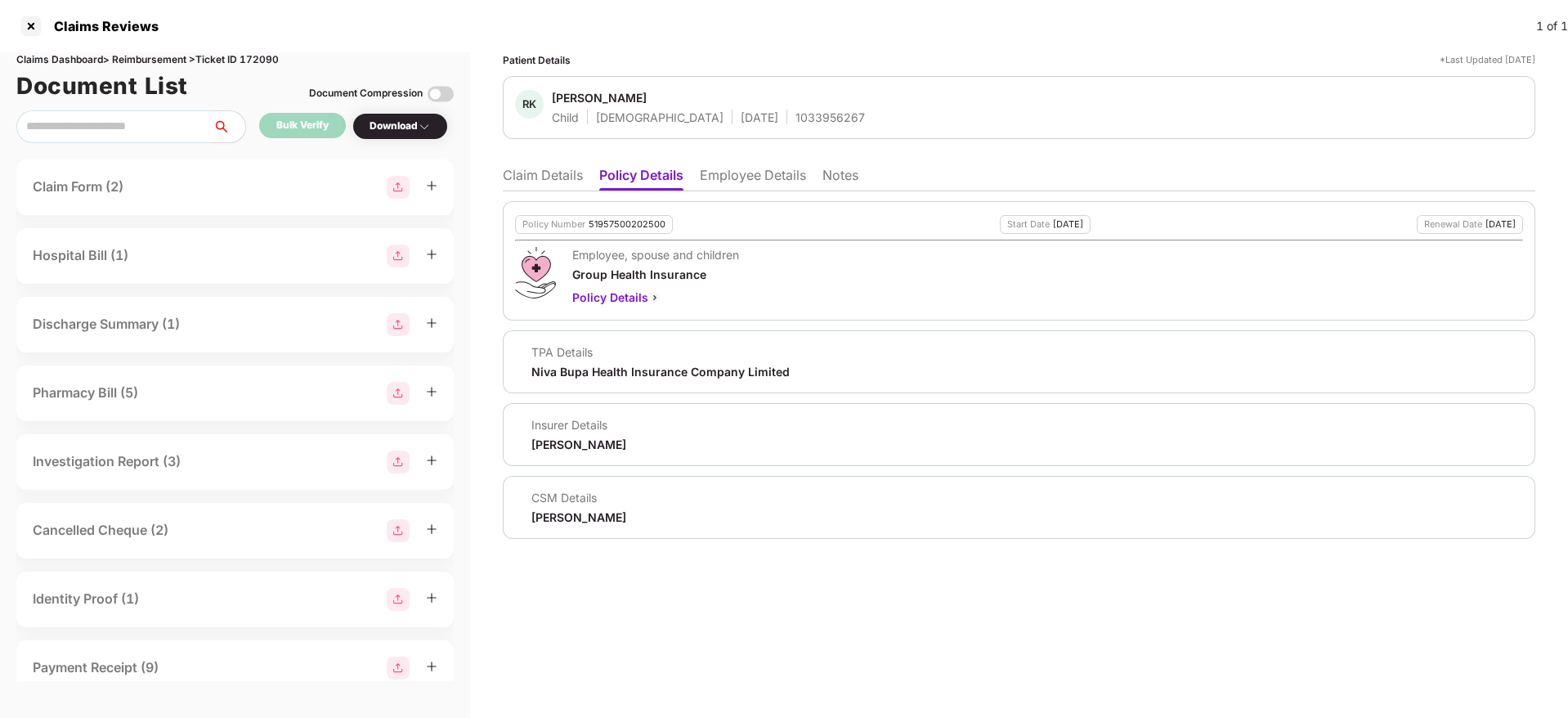
click at [610, 230] on div "Policy Number 51957500202500" at bounding box center [594, 224] width 158 height 19
click at [795, 118] on div "1033956267" at bounding box center [830, 117] width 69 height 16
copy div "1033956267"
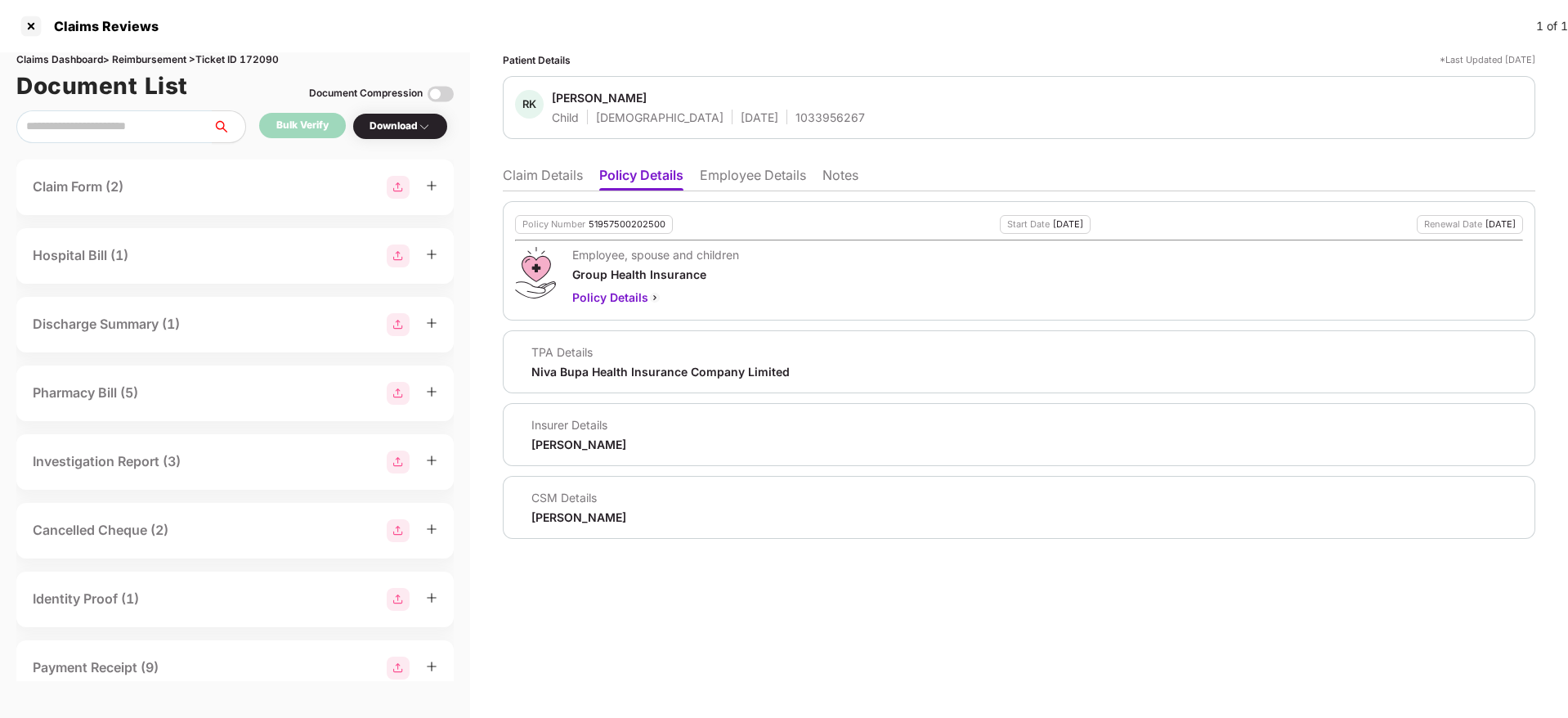
click at [539, 178] on li "Claim Details" at bounding box center [542, 179] width 80 height 24
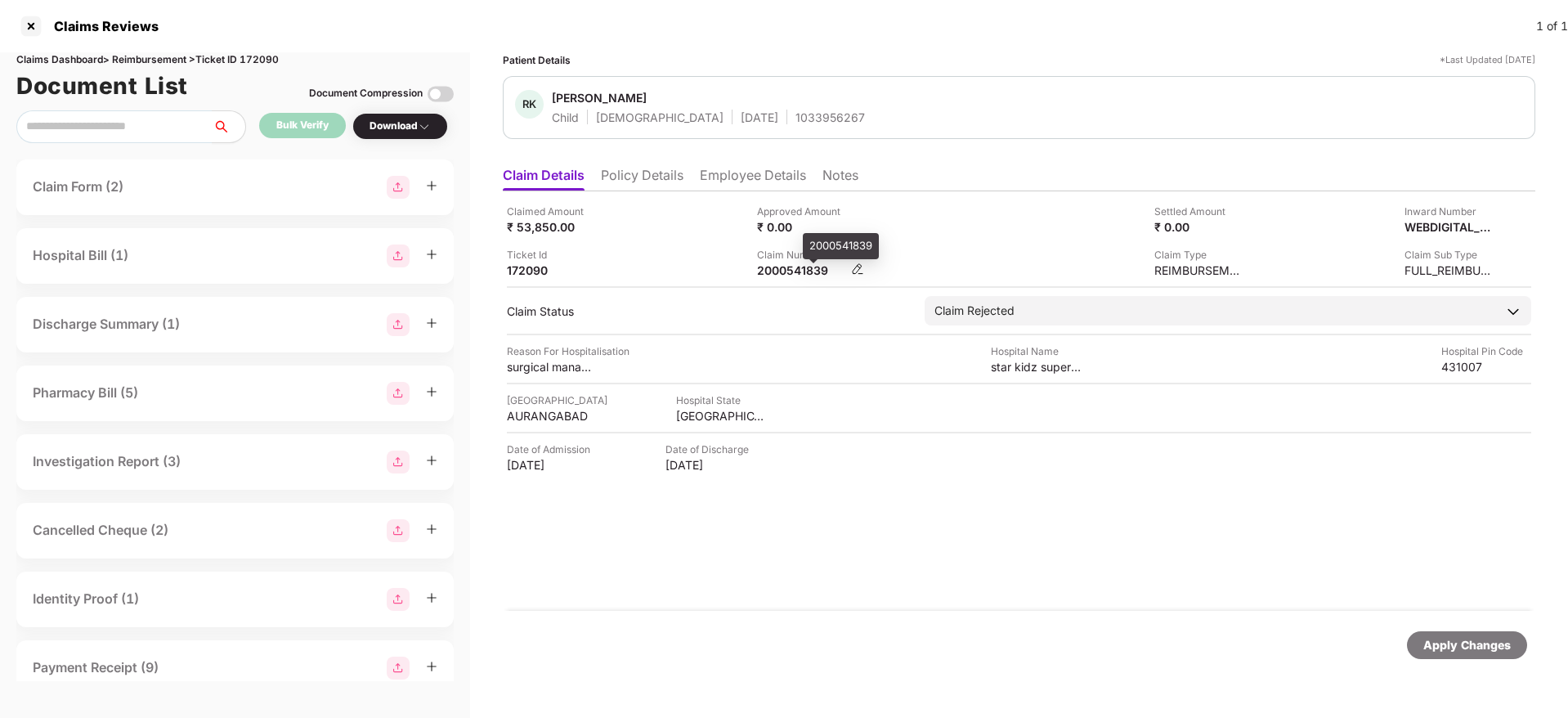
click at [826, 268] on div "2000541839" at bounding box center [802, 270] width 90 height 16
click at [782, 273] on div "2000541839" at bounding box center [802, 270] width 90 height 16
copy div "2000541839"
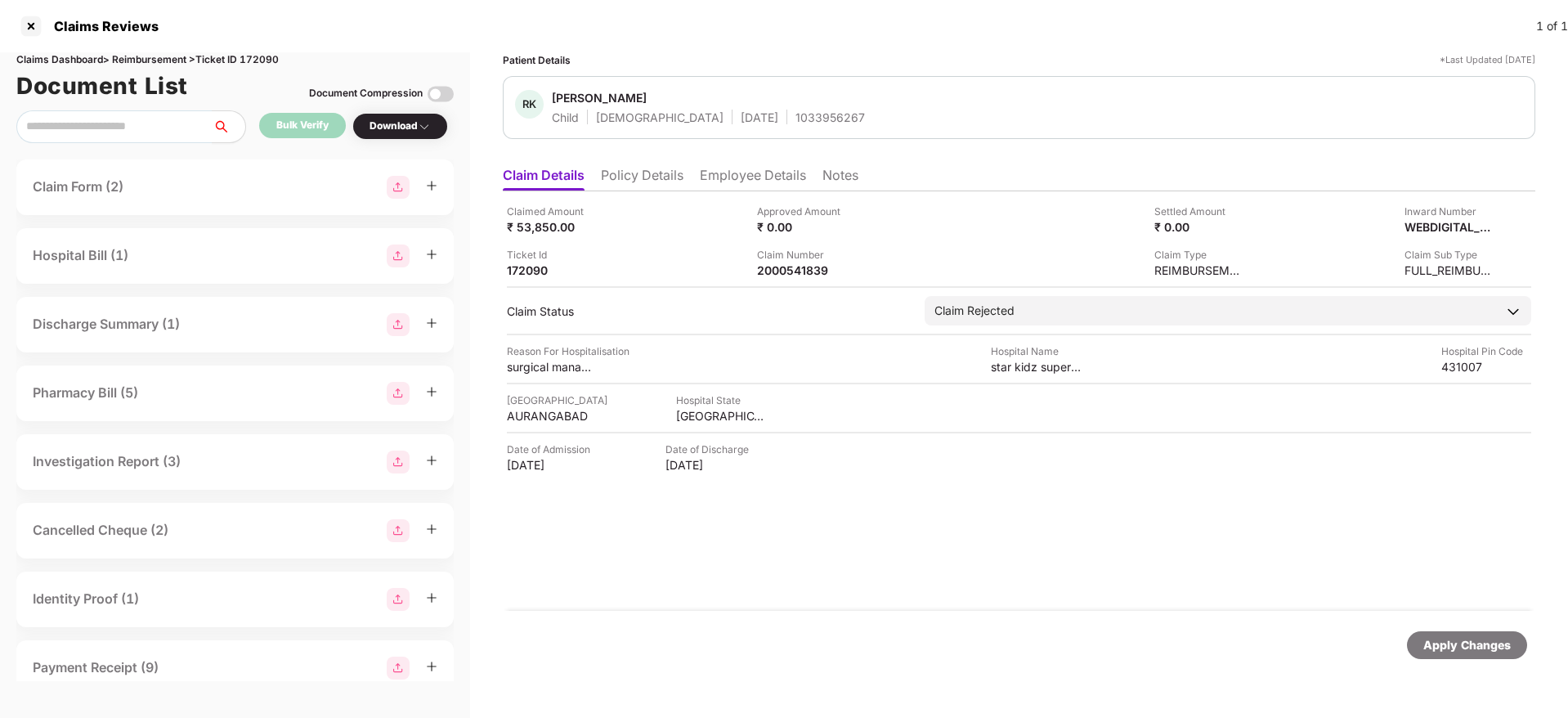
click at [683, 245] on div "Claimed Amount ₹ 53,850.00 Approved Amount ₹ 0.00 Settled Amount ₹ 0.00 Inward …" at bounding box center [1019, 240] width 1024 height 74
click at [775, 274] on div "2000541839" at bounding box center [802, 270] width 90 height 16
copy div "2000541839"
click at [902, 235] on div "Claimed Amount ₹ 16,500.00 Approved Amount ₹ 0.00 Settled Amount ₹ 0.00 Inward …" at bounding box center [1019, 240] width 1024 height 74
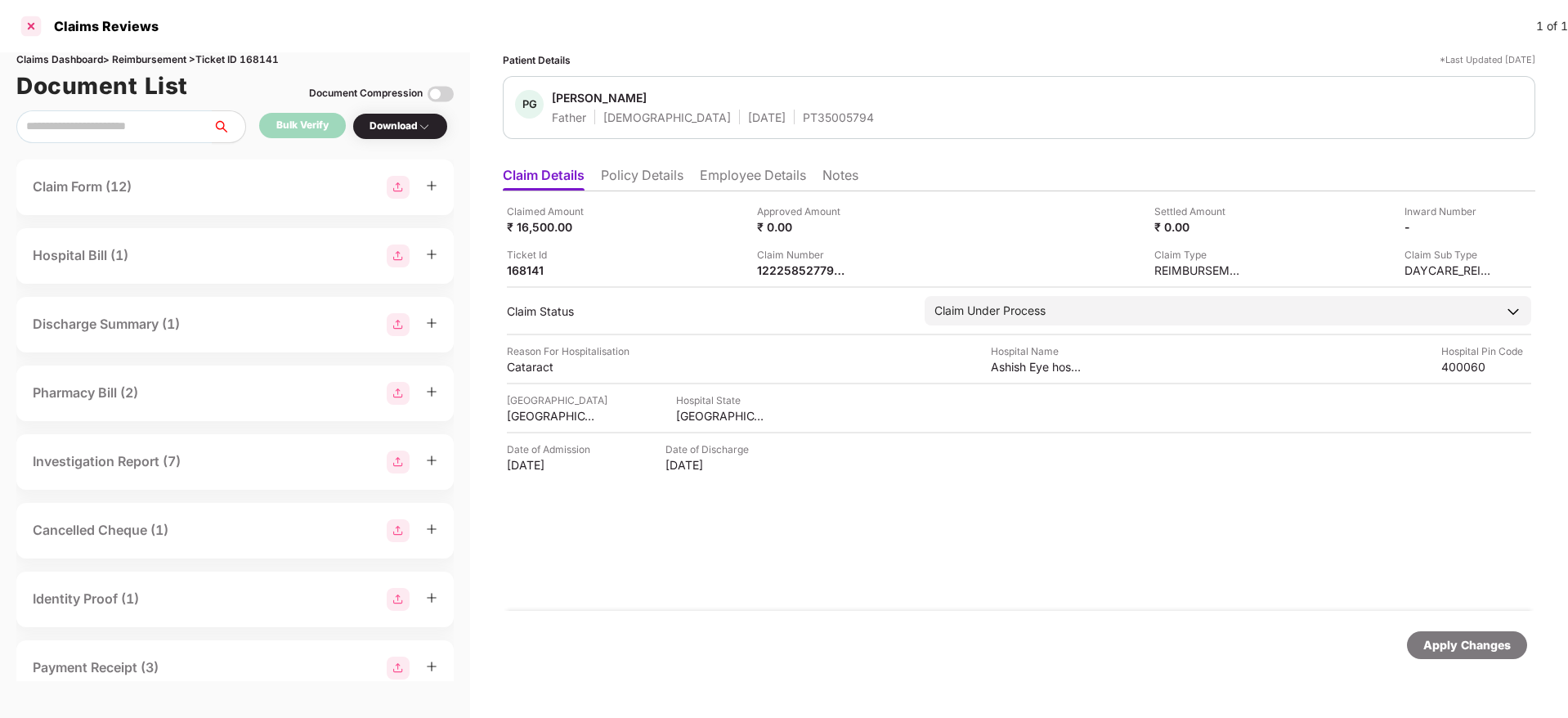
click at [35, 33] on div at bounding box center [31, 26] width 26 height 26
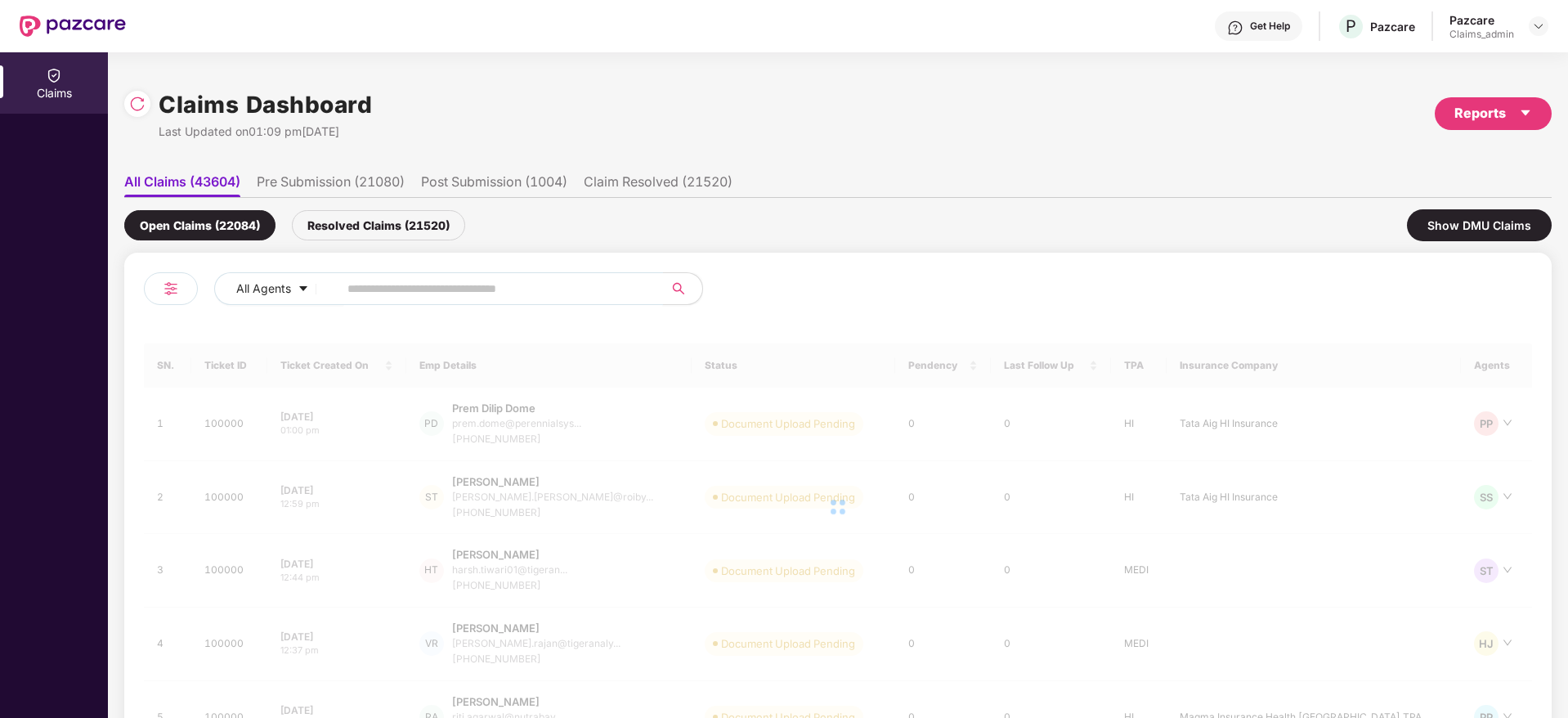
click at [374, 296] on input "text" at bounding box center [494, 289] width 294 height 25
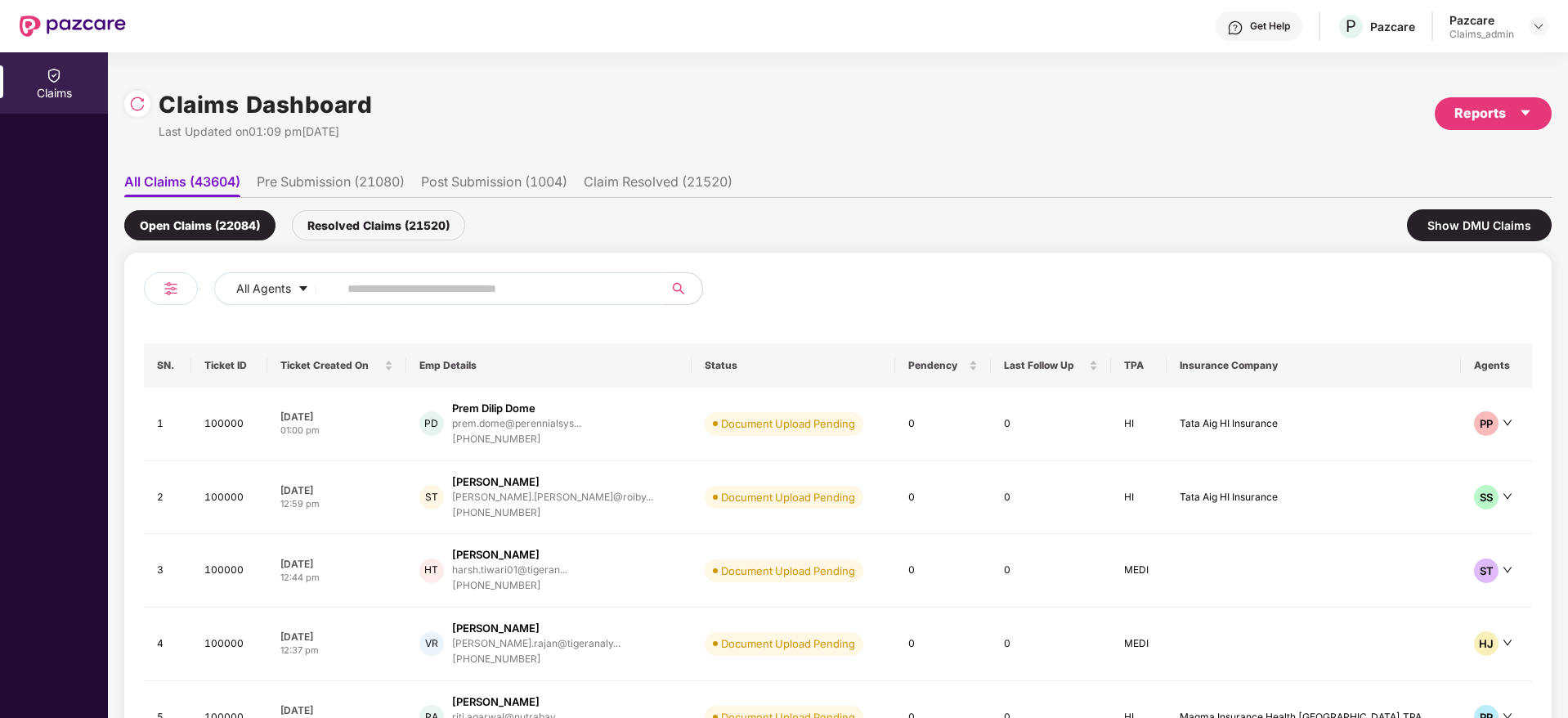
paste input "******"
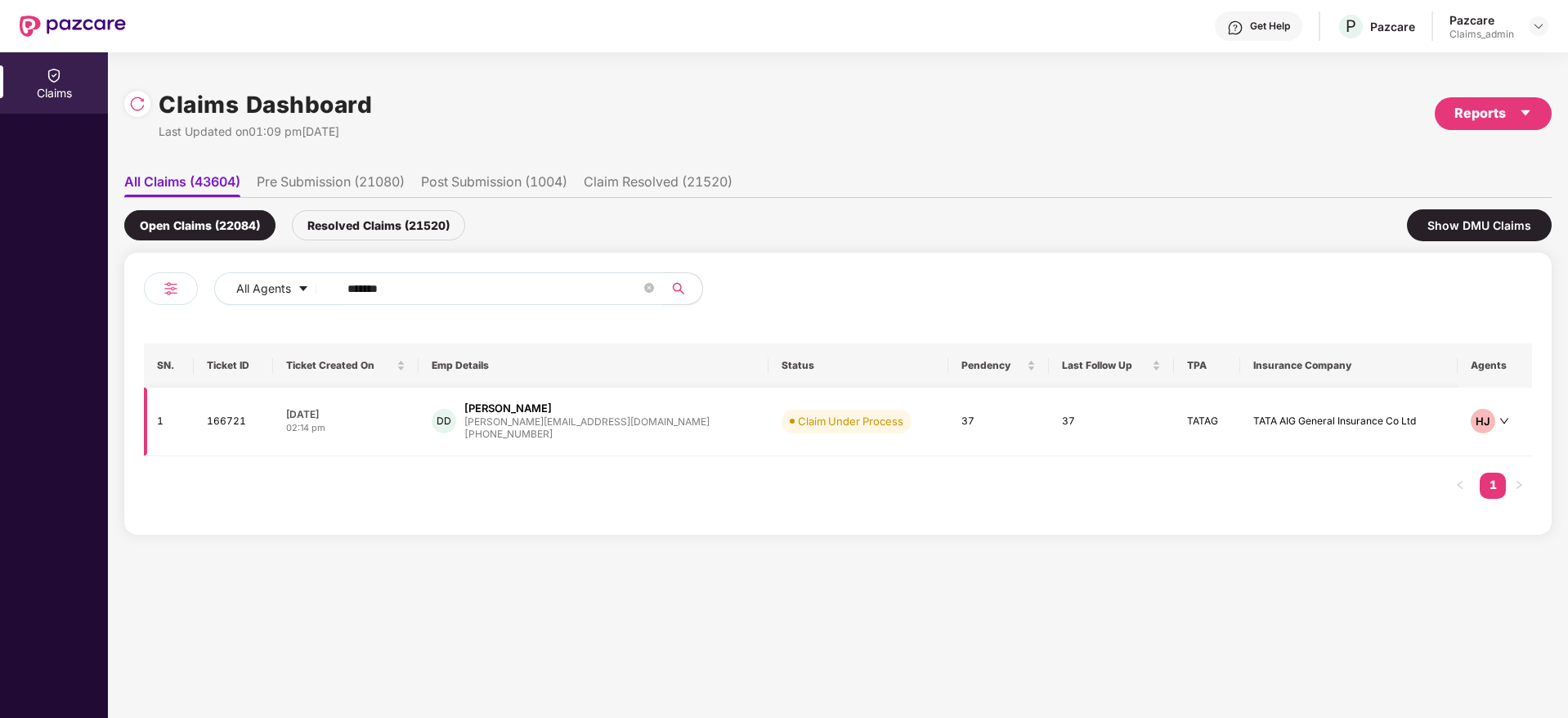
type input "******"
click at [418, 423] on td "[DATE] 02:14 pm" at bounding box center [346, 422] width 146 height 68
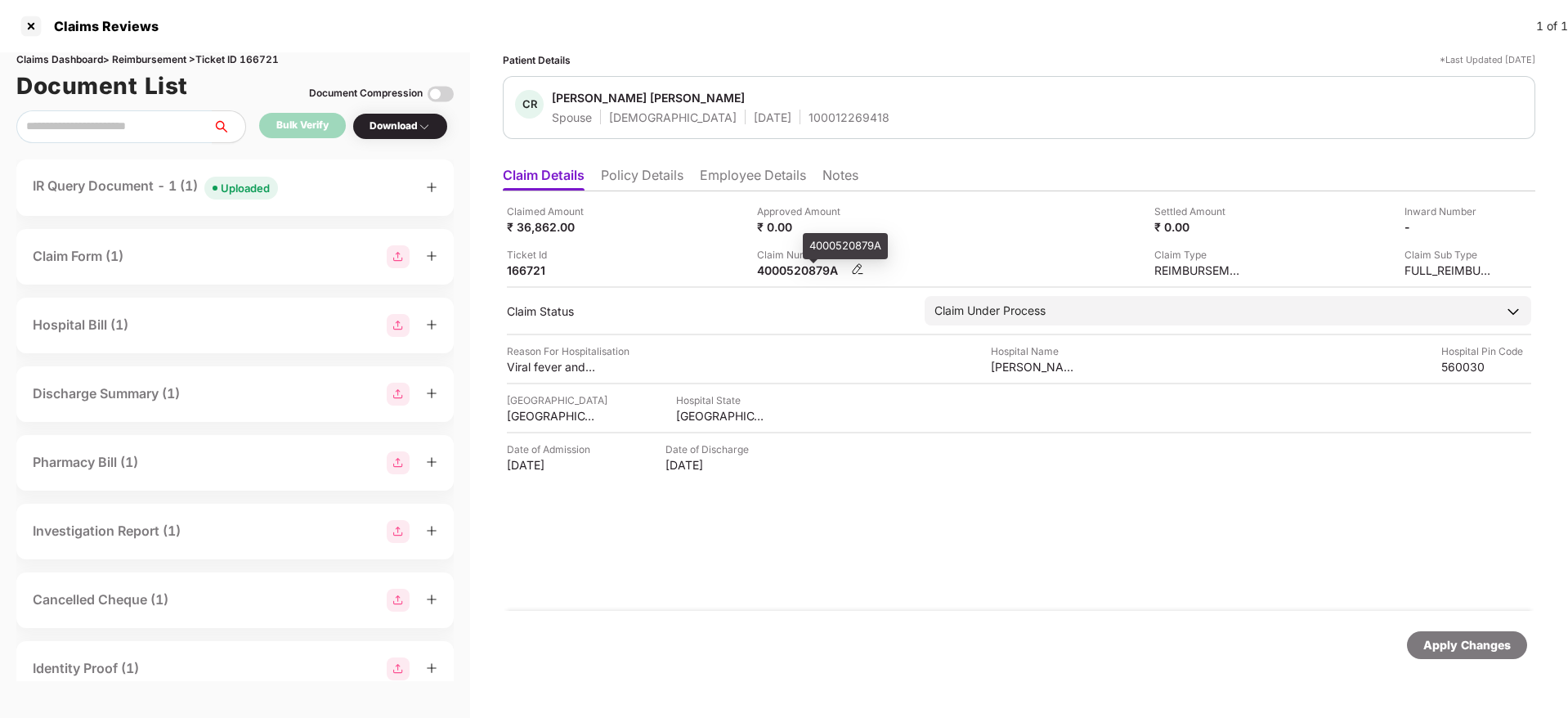
click at [803, 263] on div "4000520879A" at bounding box center [802, 270] width 90 height 16
copy div "4000520879A"
click at [640, 178] on li "Policy Details" at bounding box center [642, 179] width 82 height 24
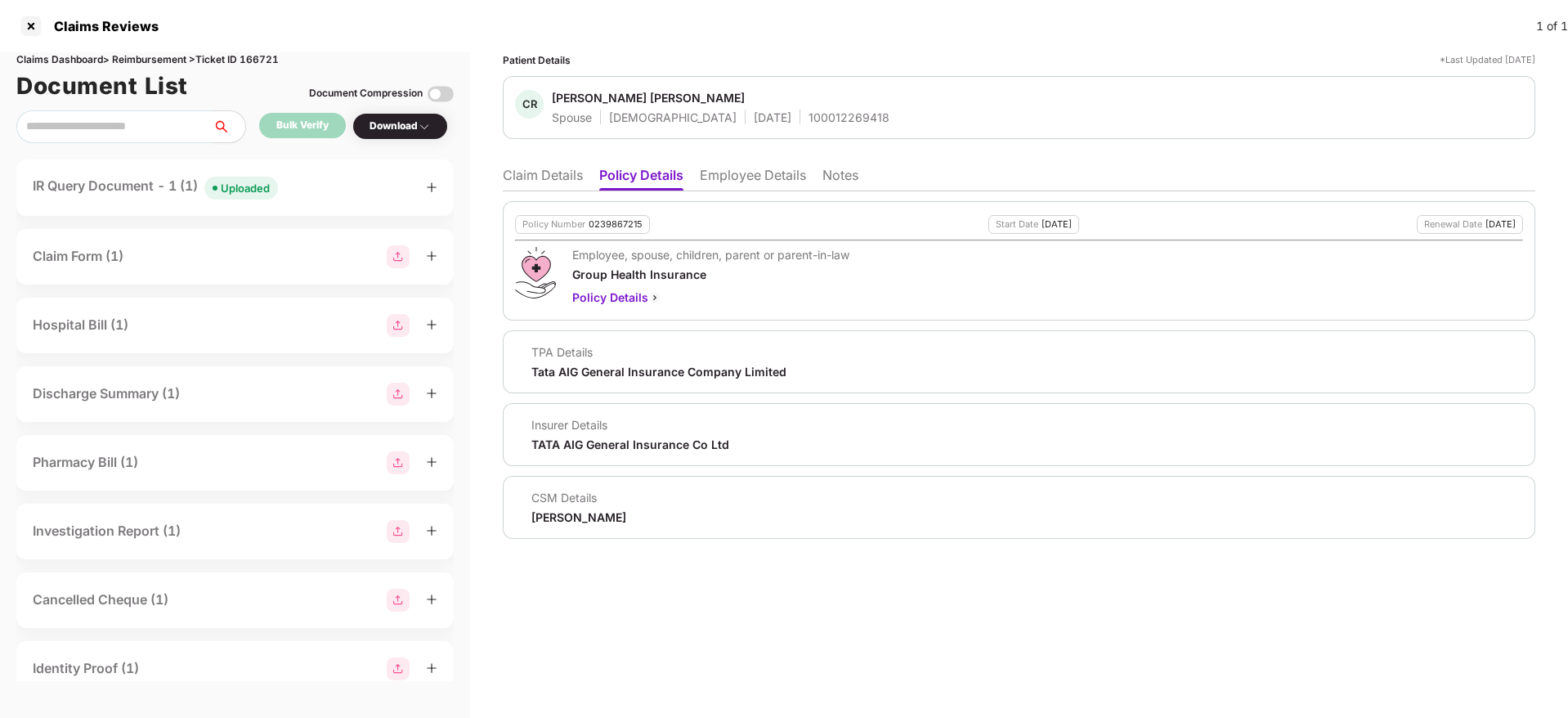
click at [555, 174] on li "Claim Details" at bounding box center [542, 179] width 80 height 24
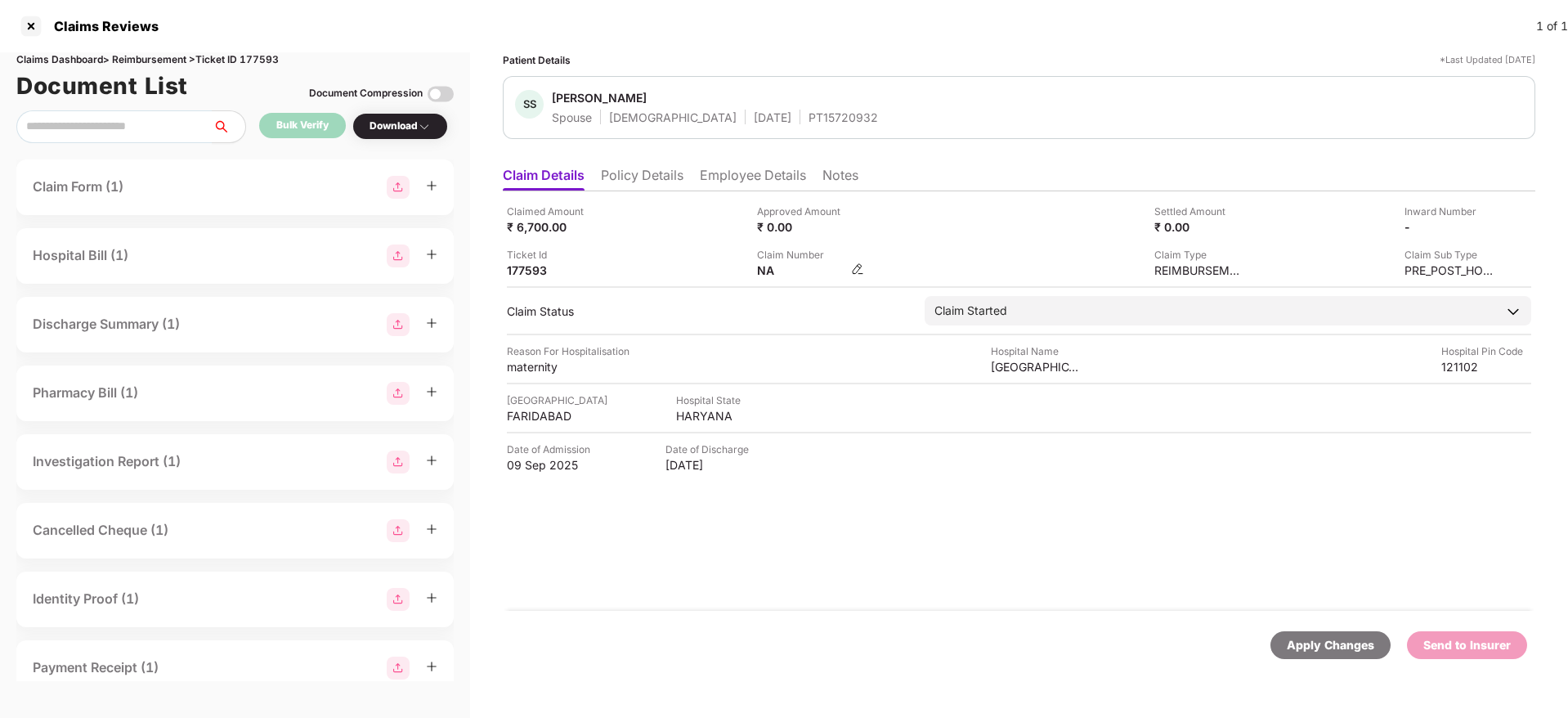
click at [859, 271] on img at bounding box center [858, 269] width 13 height 13
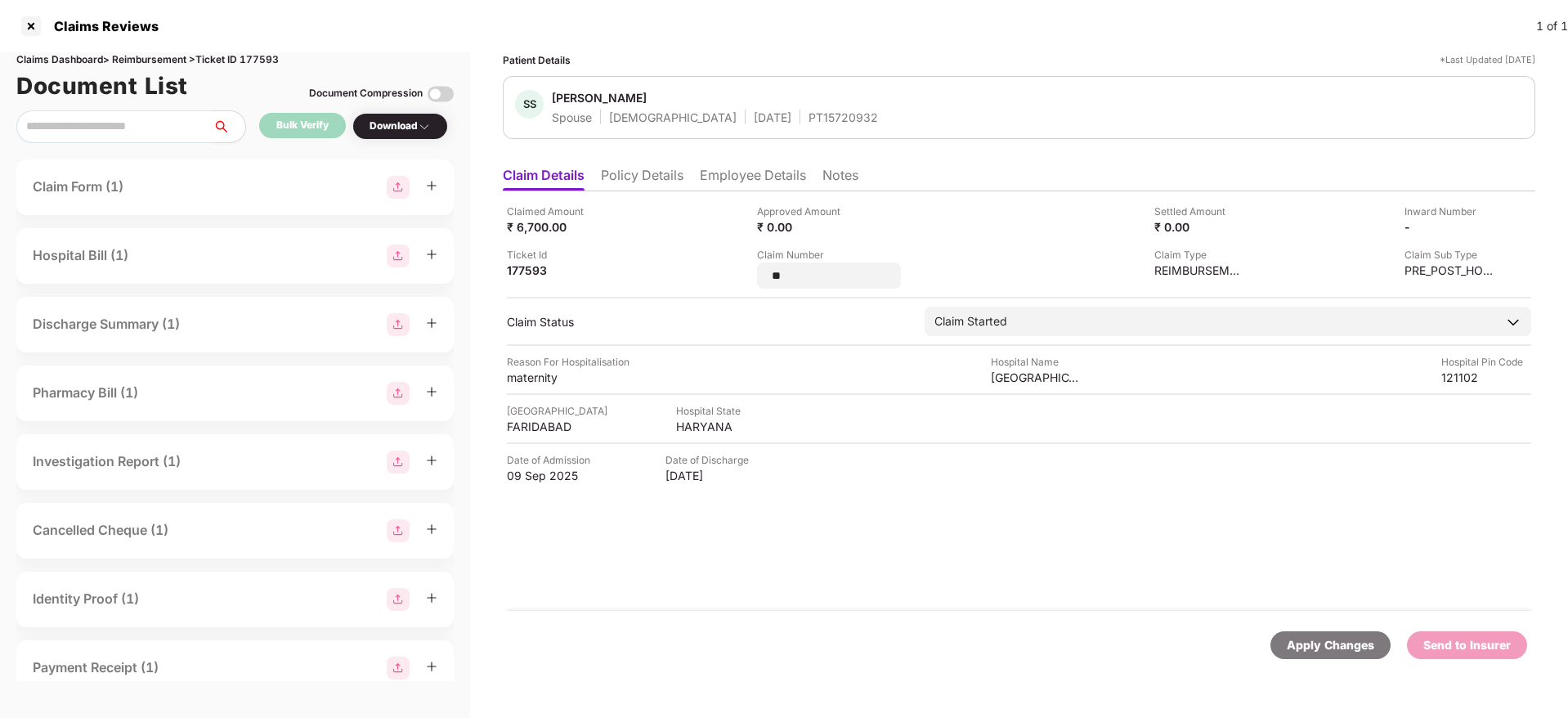
type input "*"
type input "**********"
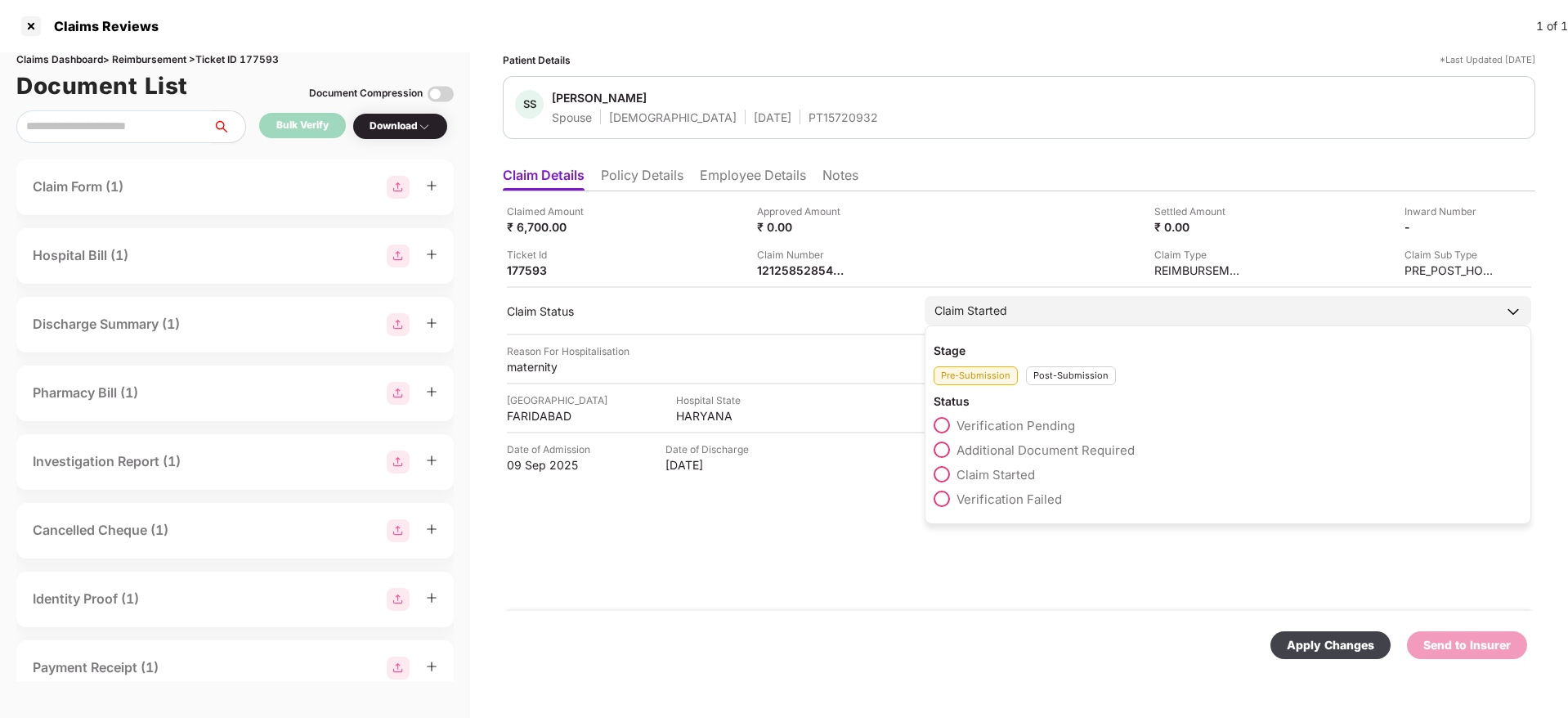
click at [1055, 387] on div "Stage Pre-Submission Post-Submission Status Verification Pending Additional Doc…" at bounding box center [1227, 424] width 607 height 198
click at [1053, 381] on div "Post-Submission" at bounding box center [1070, 375] width 90 height 19
click at [936, 445] on span at bounding box center [942, 450] width 16 height 16
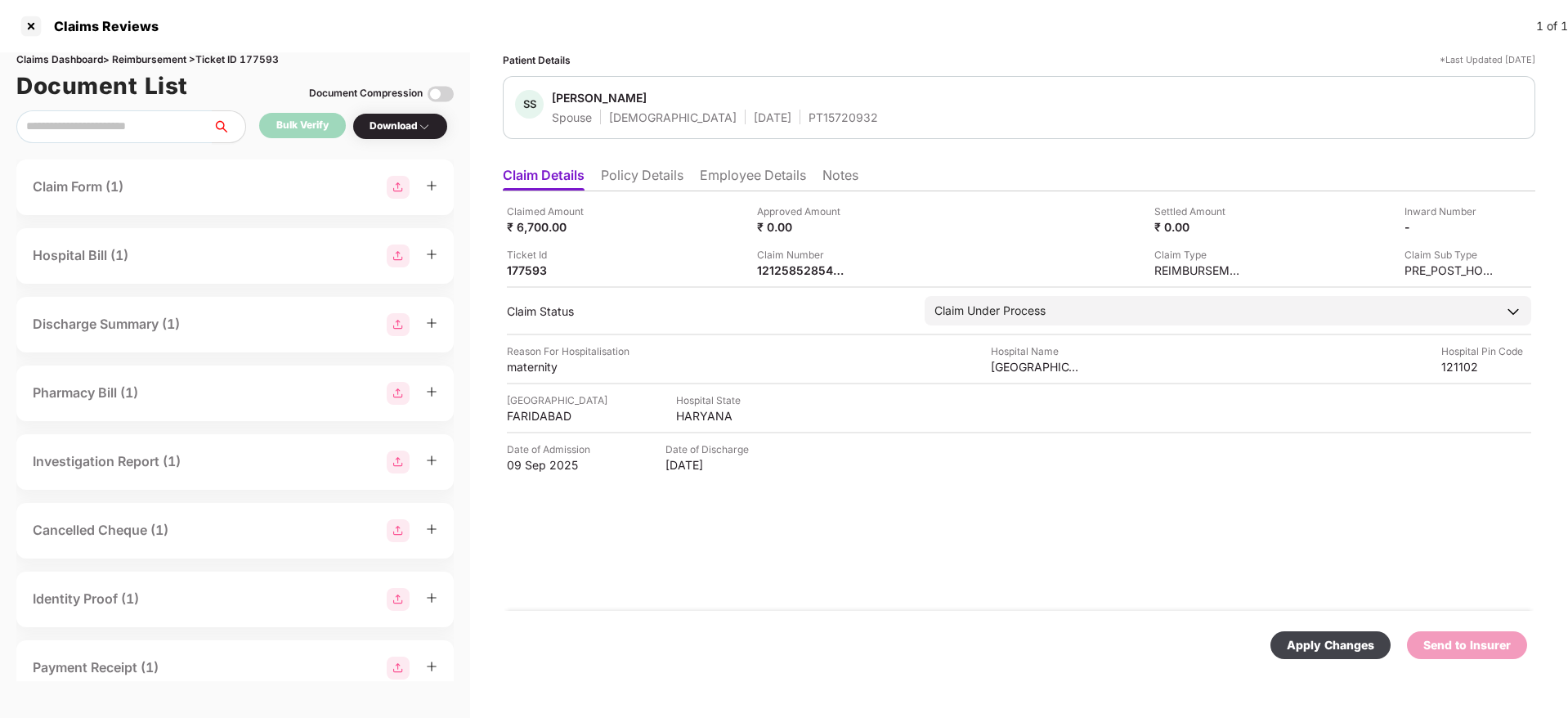
click at [1338, 633] on div "Apply Changes" at bounding box center [1330, 646] width 120 height 28
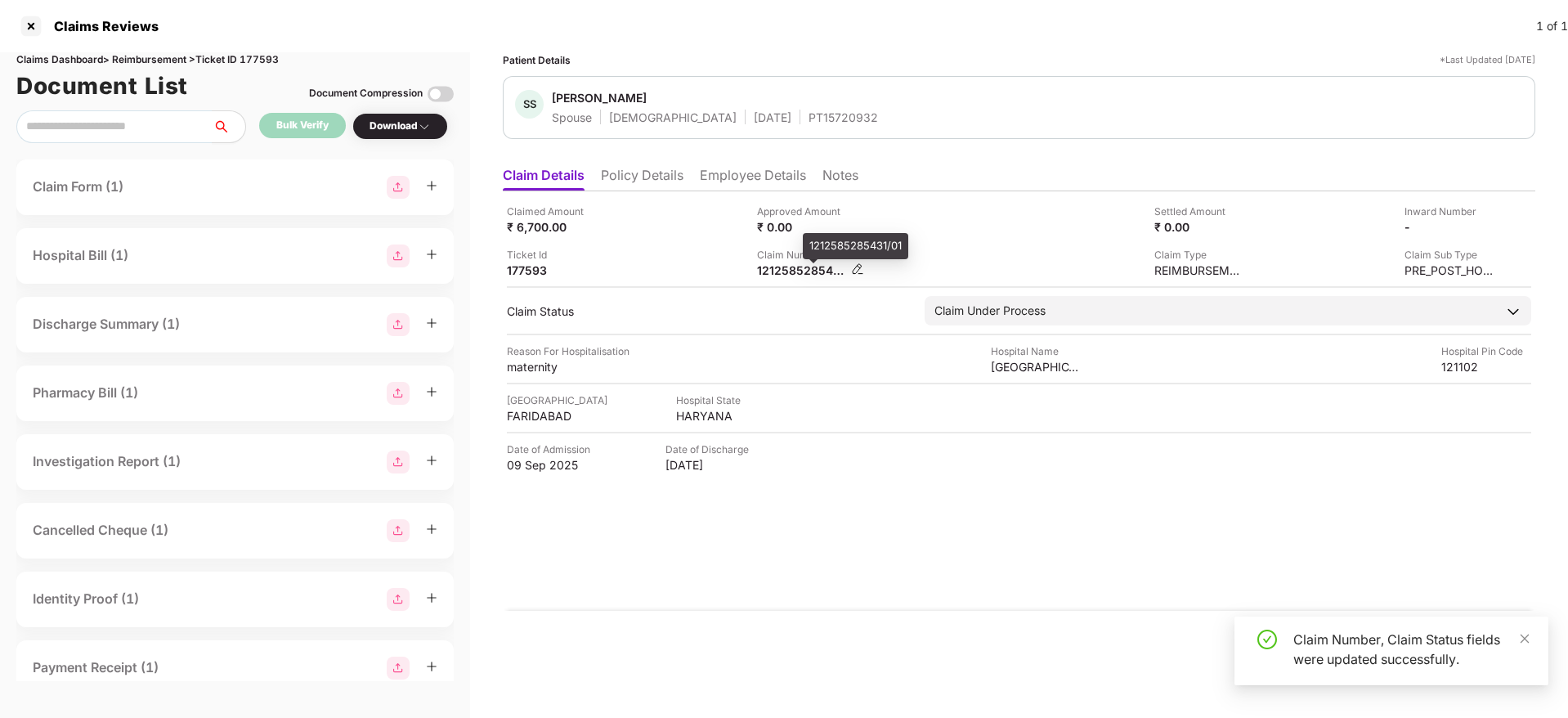
click at [790, 272] on div "1212585285431/01" at bounding box center [802, 270] width 90 height 16
copy div
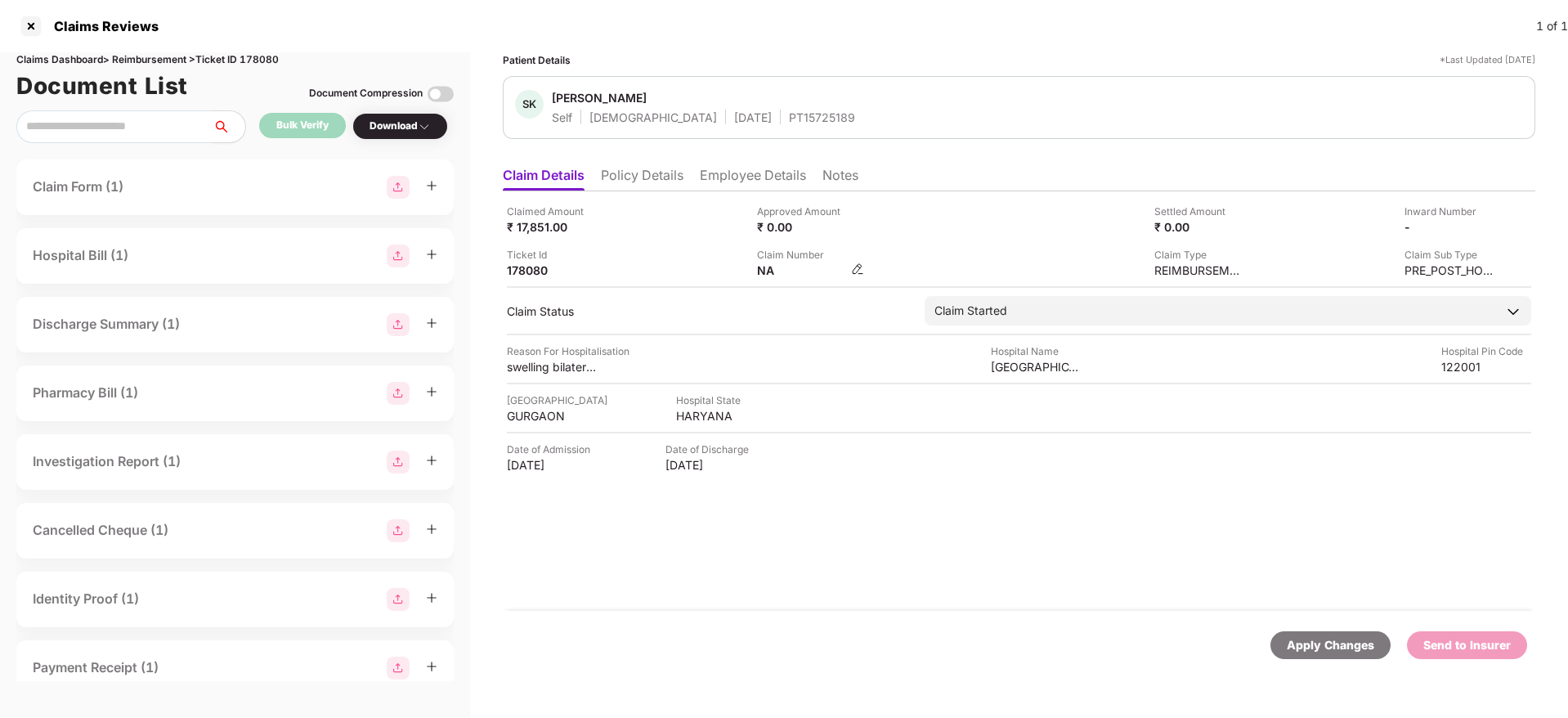
click at [856, 276] on div "NA" at bounding box center [811, 270] width 107 height 16
click at [854, 270] on img at bounding box center [858, 269] width 13 height 13
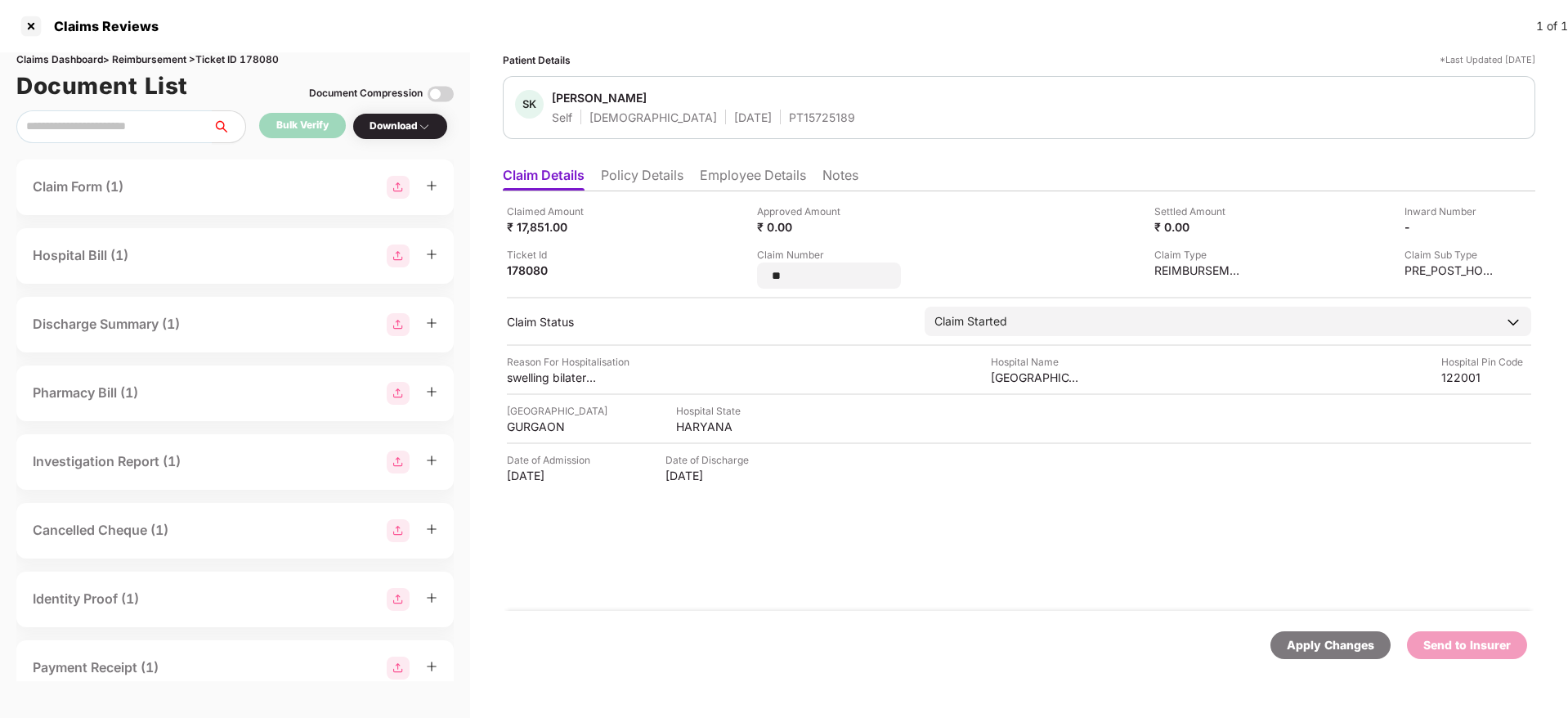
type input "*"
type input "**********"
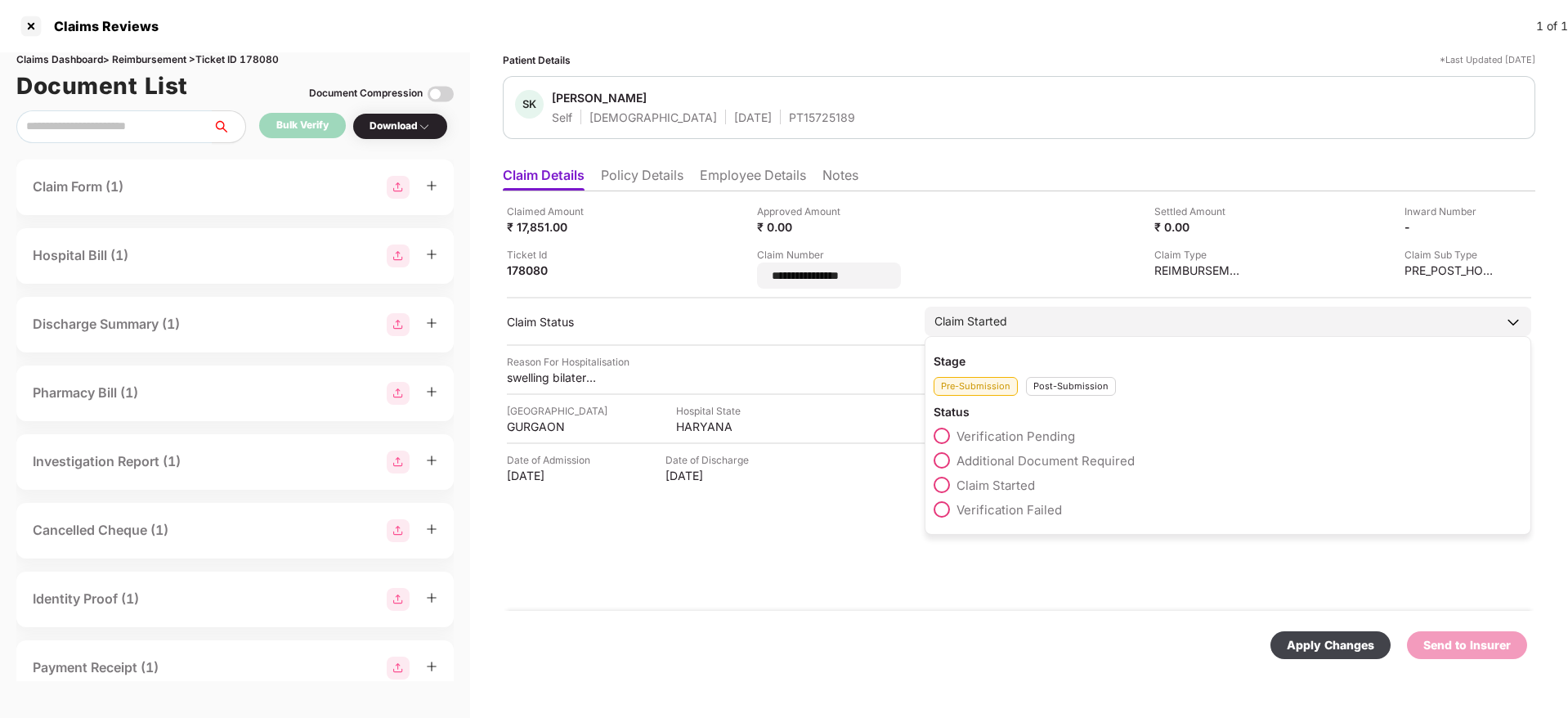
click at [1065, 379] on div "Post-Submission" at bounding box center [1070, 386] width 90 height 19
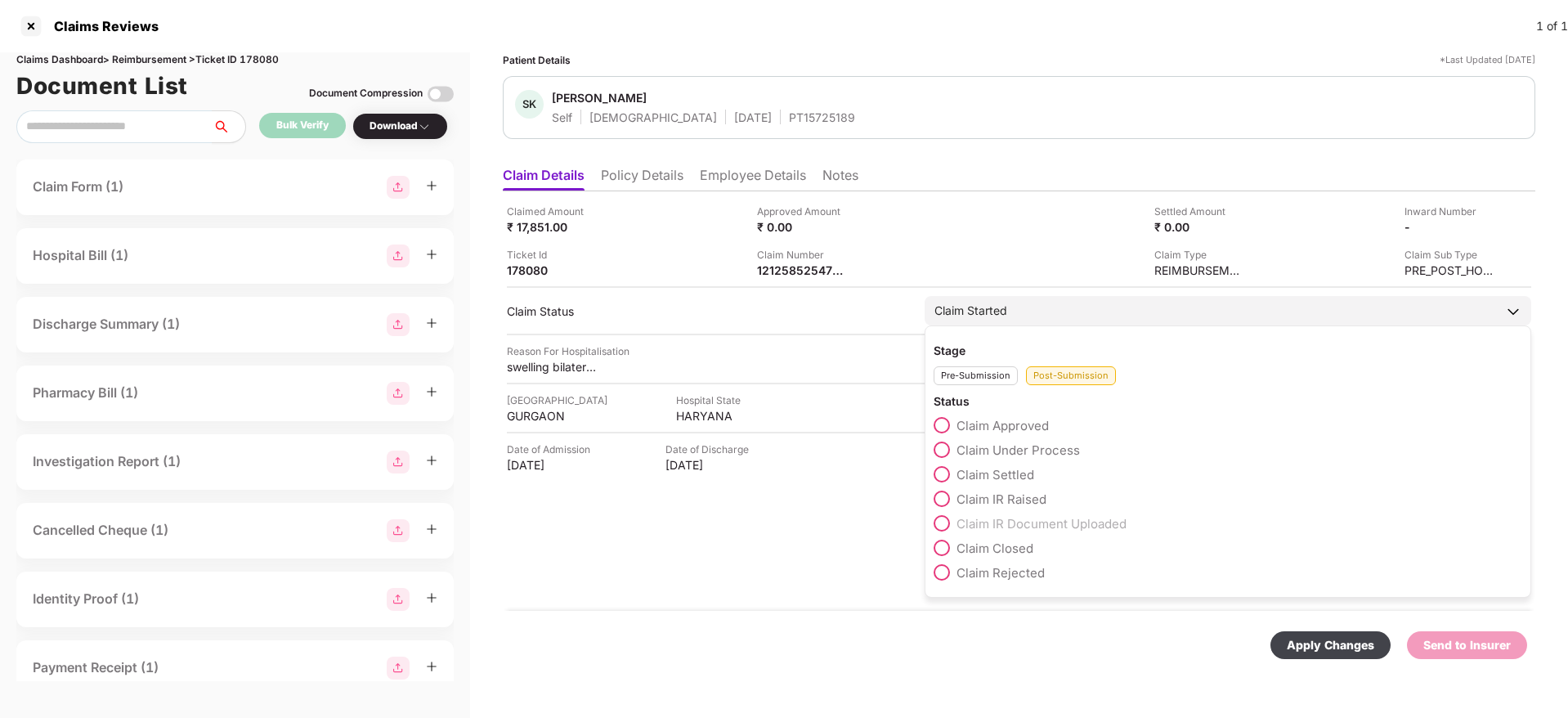
click at [944, 442] on span at bounding box center [942, 450] width 16 height 16
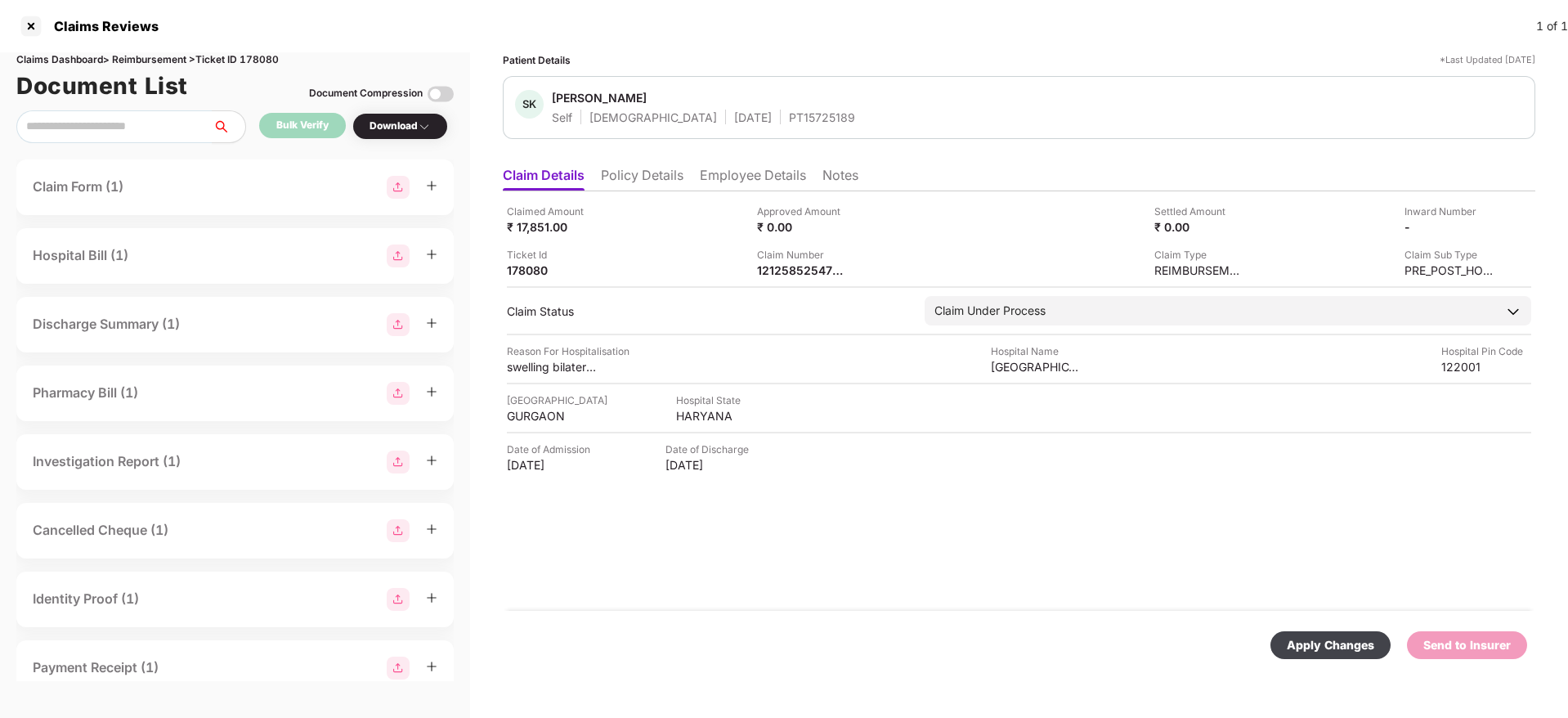
click at [1335, 654] on div "Apply Changes" at bounding box center [1330, 646] width 120 height 28
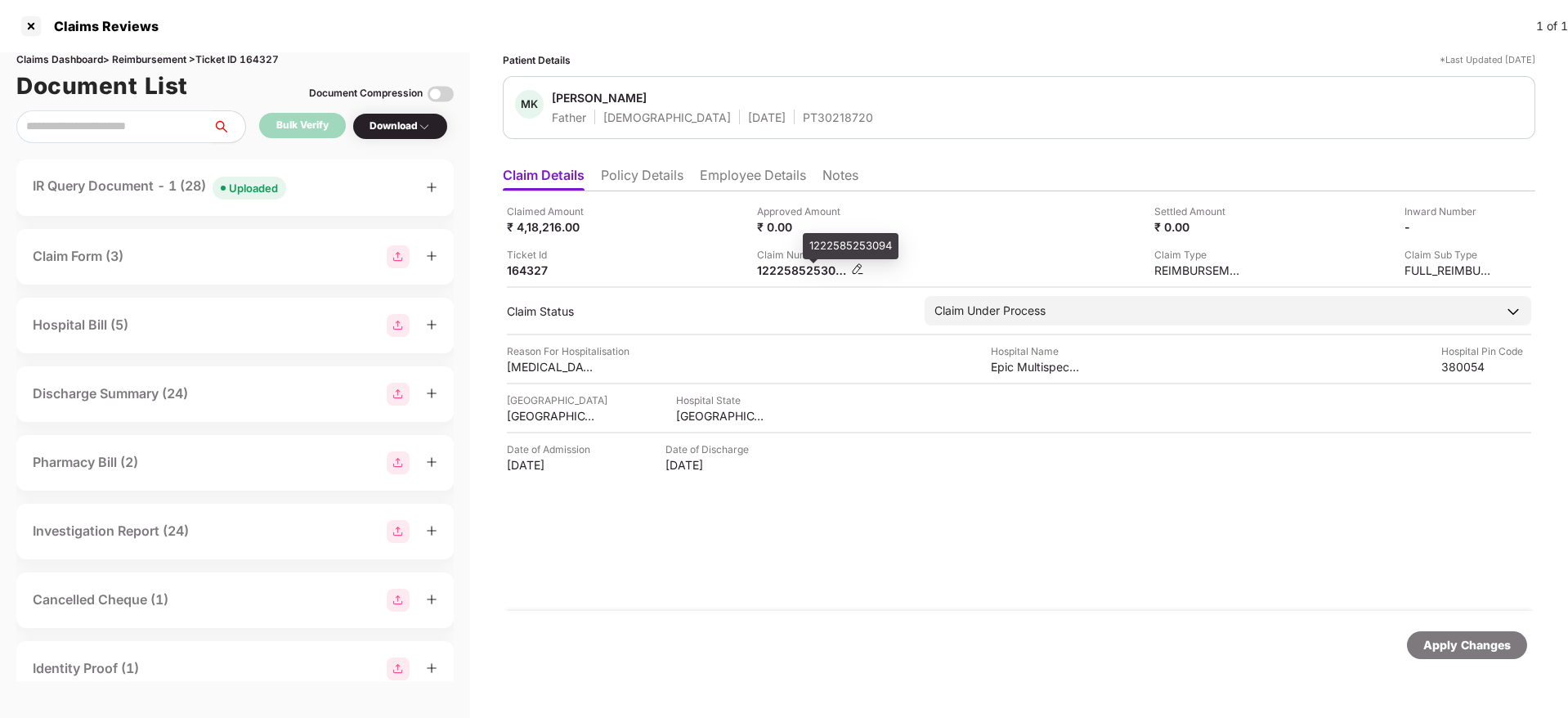
click at [779, 276] on div "1222585253094" at bounding box center [802, 270] width 90 height 16
copy div
